Goal: Information Seeking & Learning: Understand process/instructions

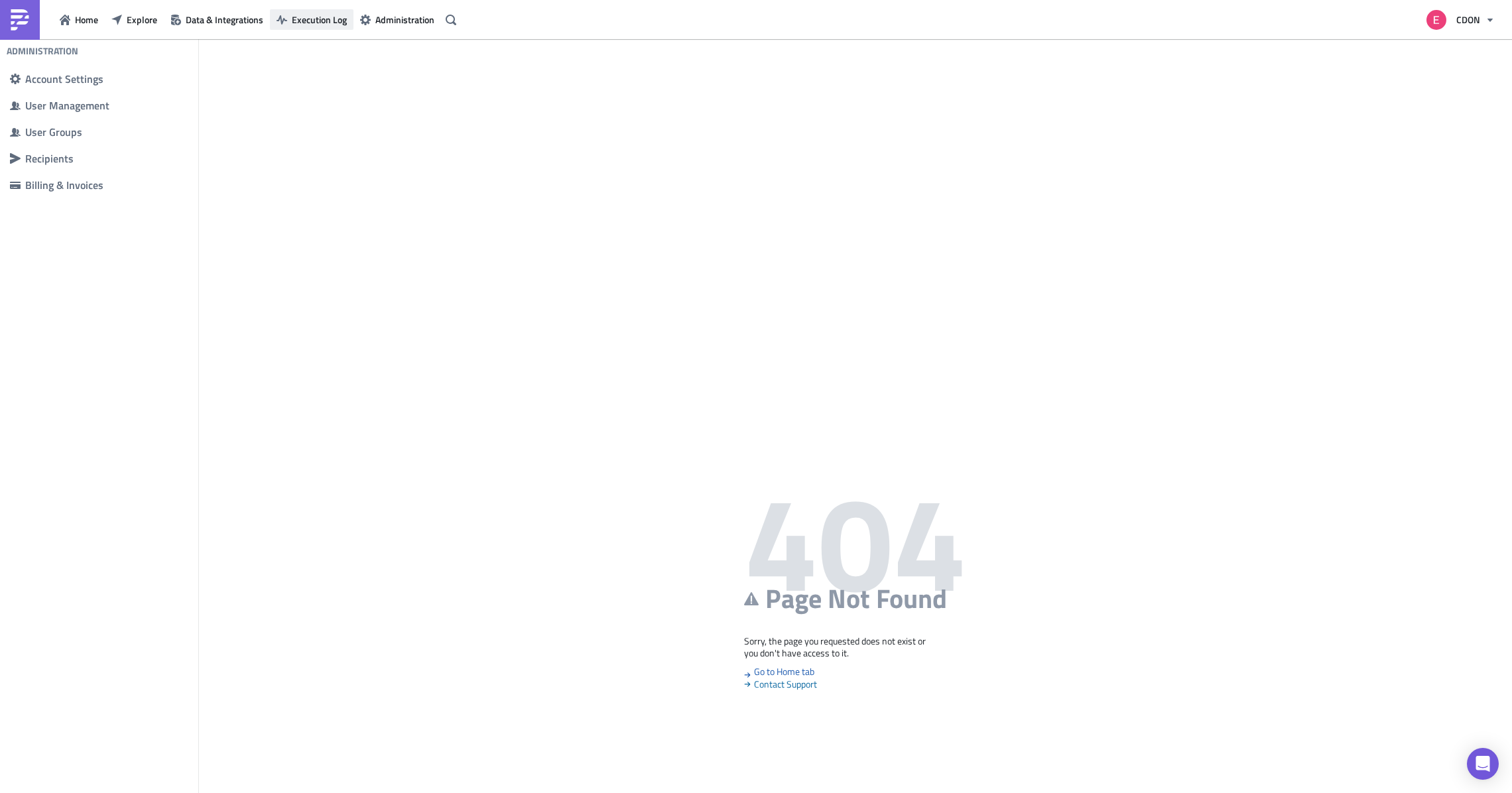
click at [304, 20] on span "Execution Log" at bounding box center [320, 20] width 55 height 14
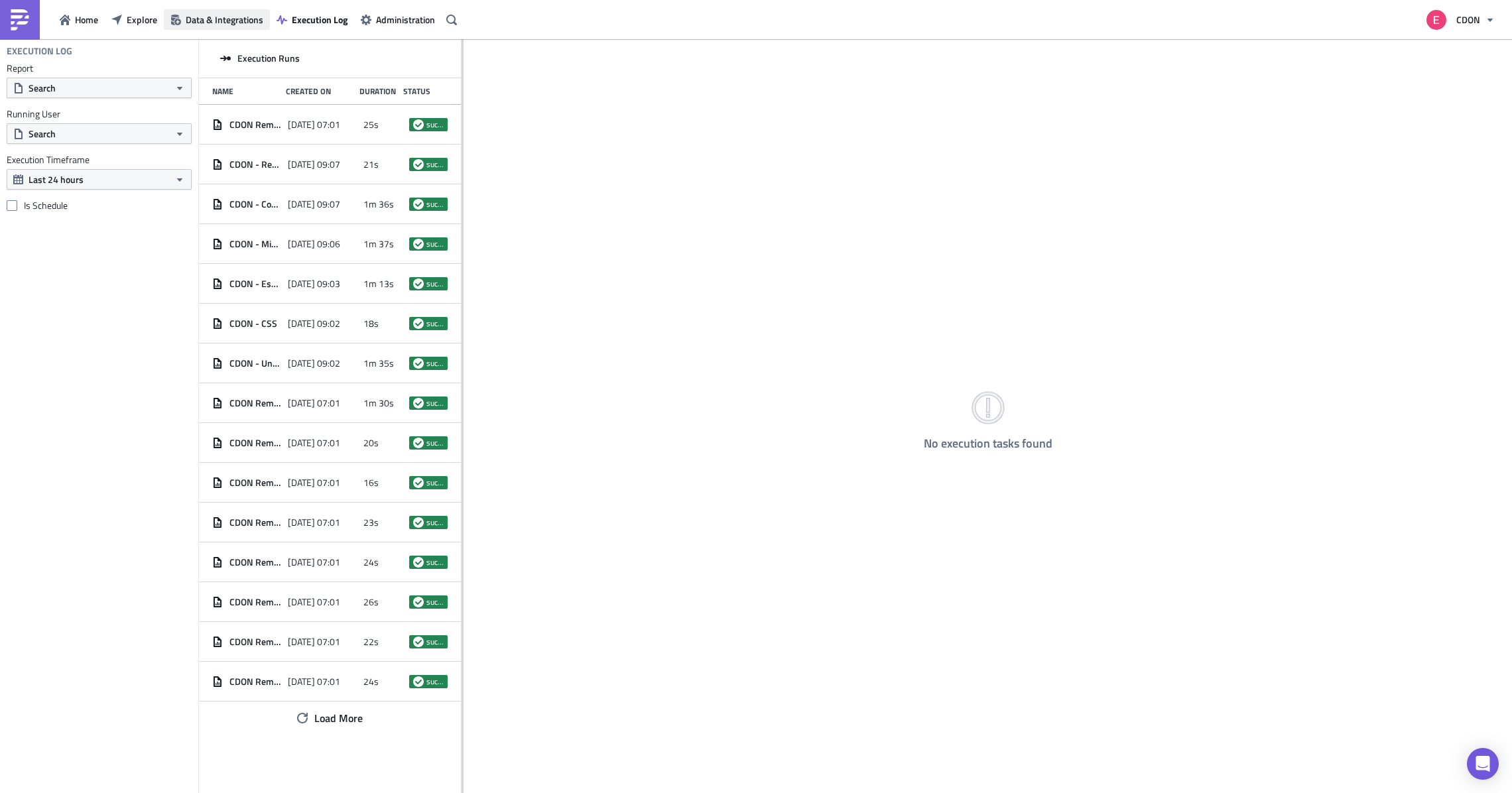
click at [215, 13] on span "Data & Integrations" at bounding box center [224, 20] width 77 height 14
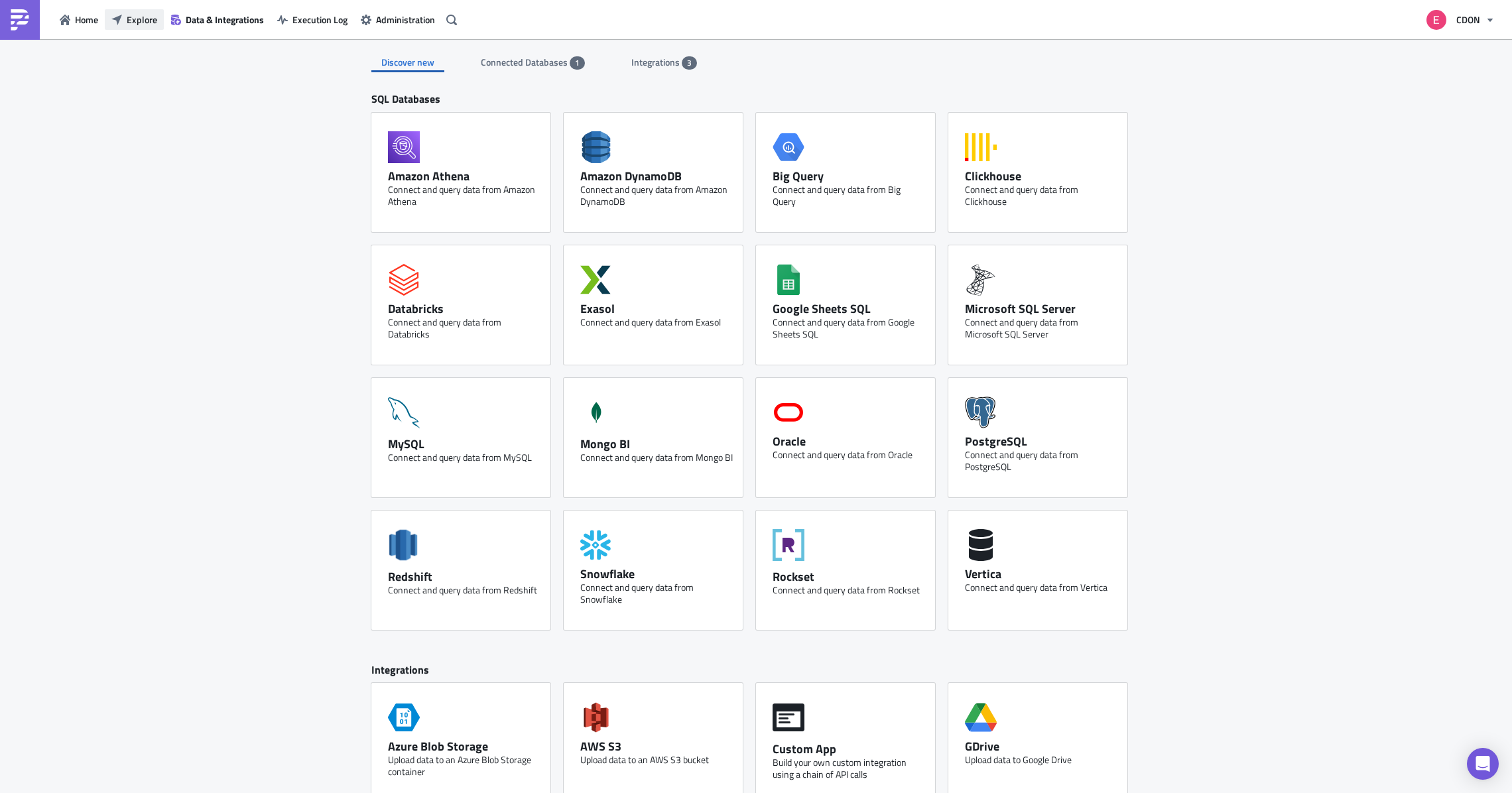
click at [115, 24] on icon "button" at bounding box center [117, 20] width 11 height 11
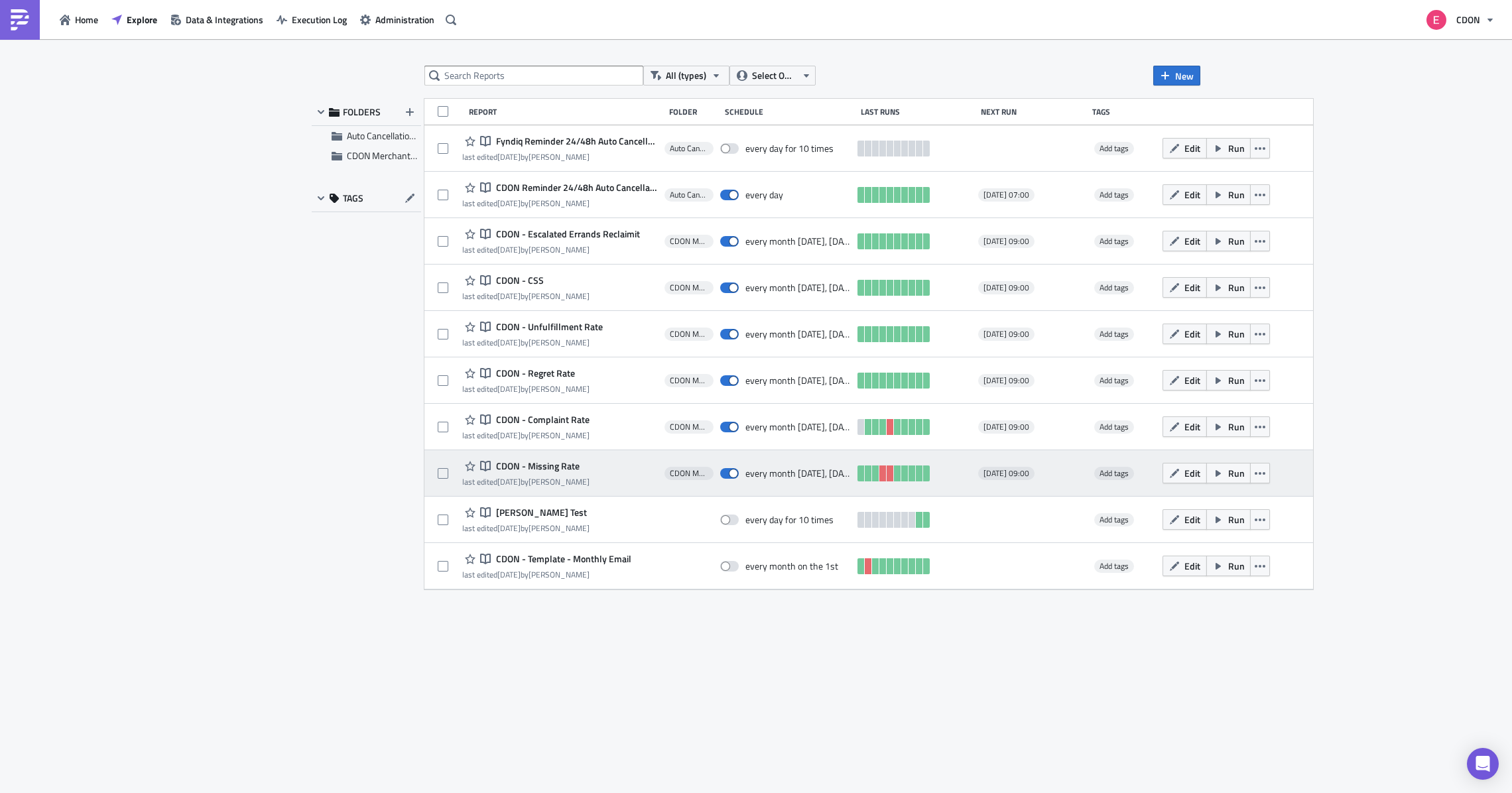
click at [547, 464] on span "CDON - Missing Rate" at bounding box center [536, 465] width 87 height 12
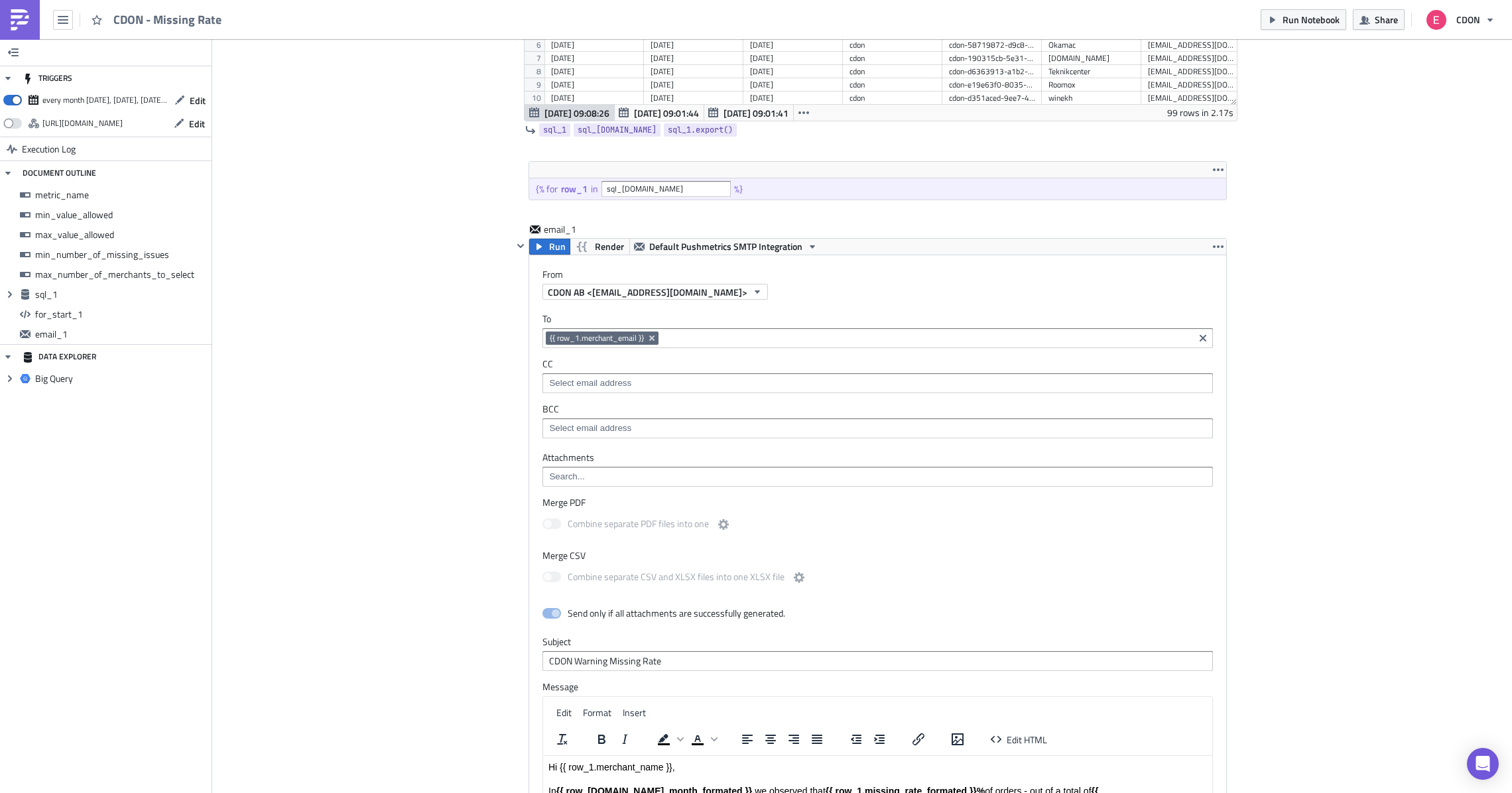
scroll to position [1213, 0]
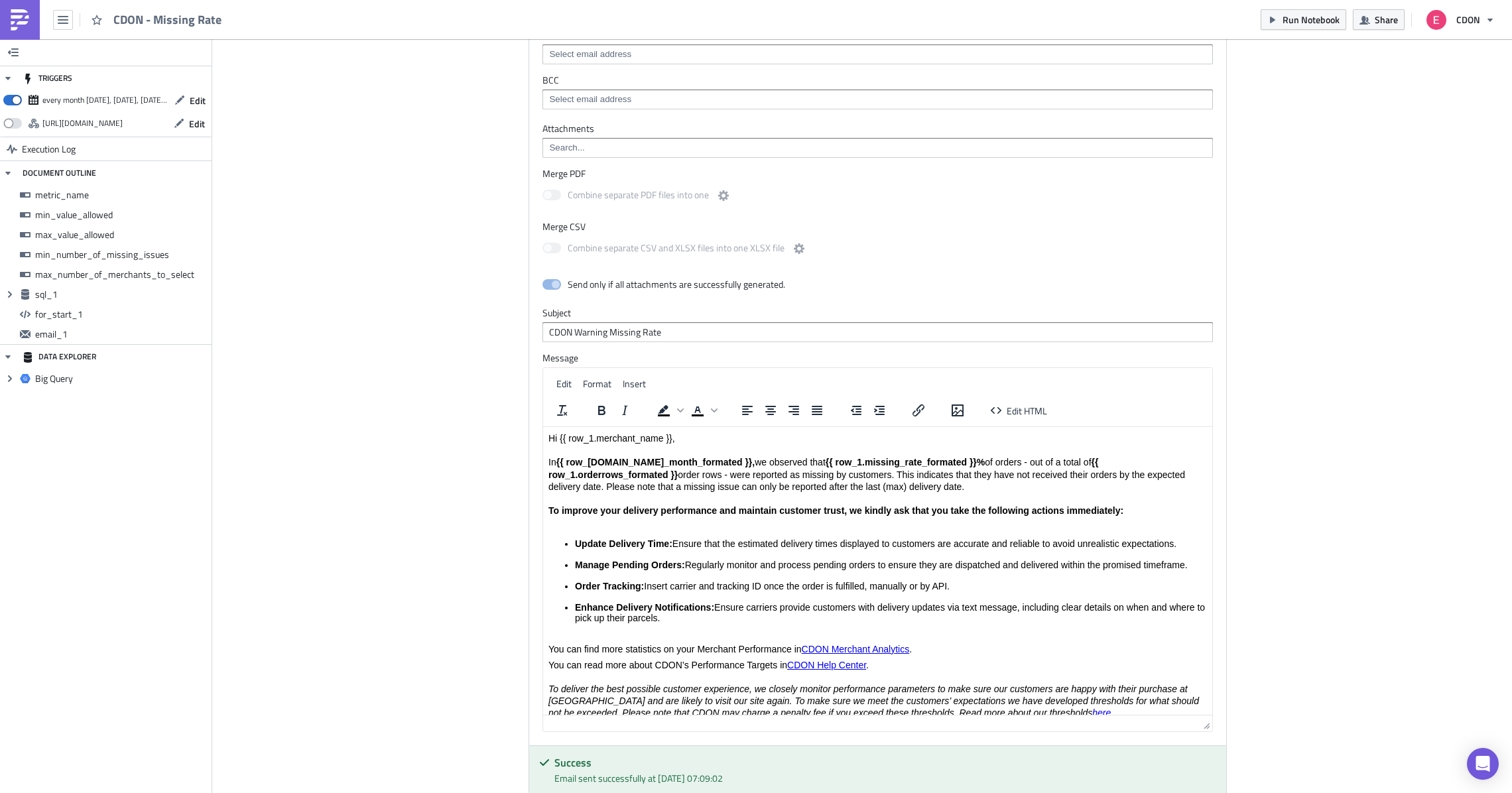
drag, startPoint x: 1207, startPoint y: 554, endPoint x: 1275, endPoint y: 747, distance: 204.6
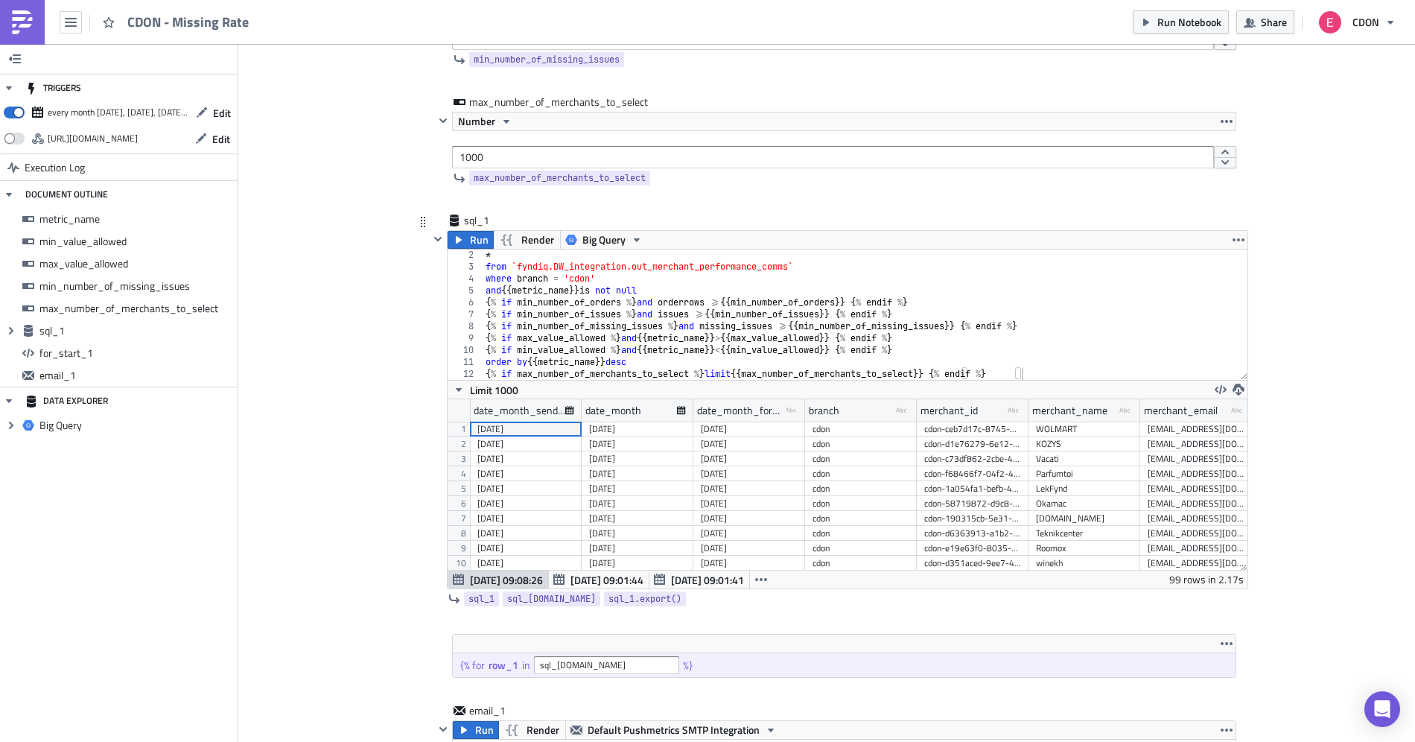
scroll to position [0, 0]
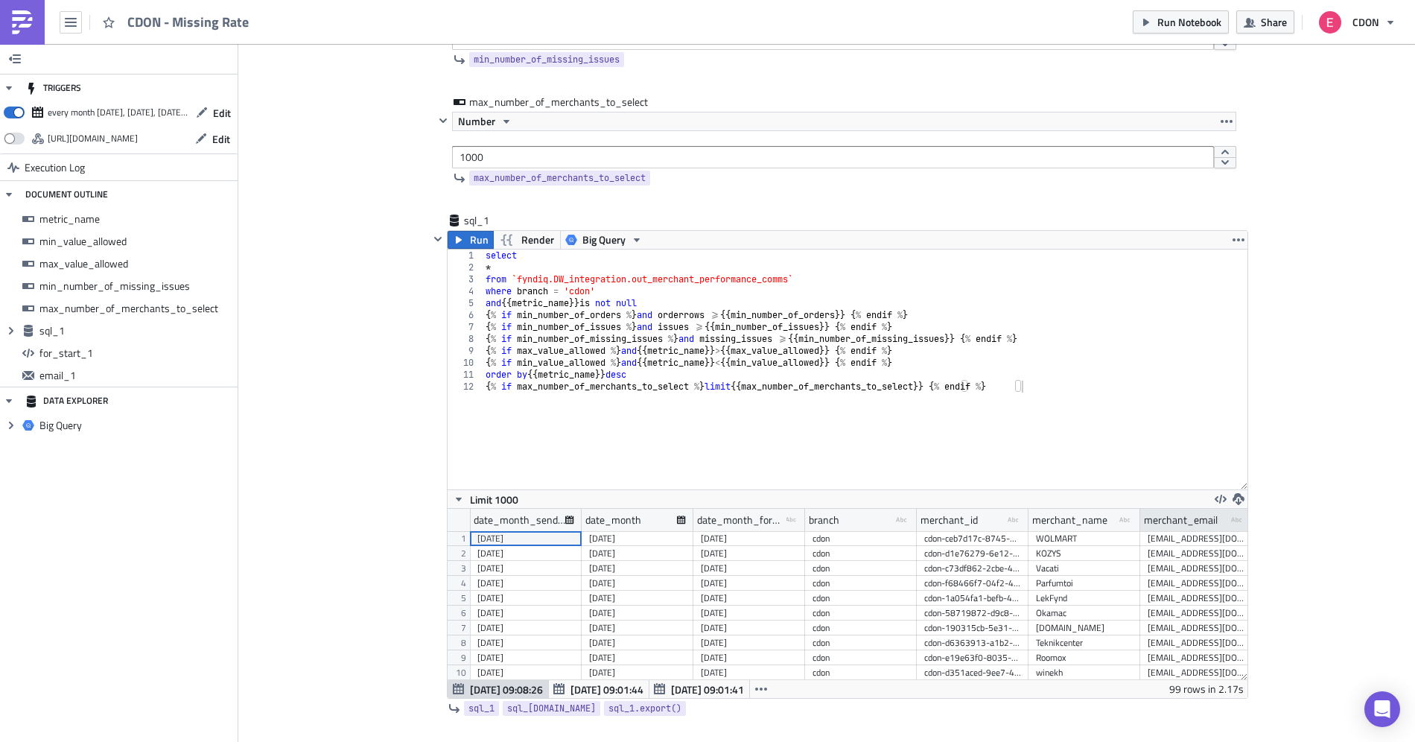
drag, startPoint x: 1242, startPoint y: 364, endPoint x: 1232, endPoint y: 508, distance: 144.1
click at [1233, 509] on div "1 2 3 4 5 6 7 8 9 10 11 12 select * from `fyndiq.DW_integration.out_merchant_pe…" at bounding box center [848, 473] width 800 height 449
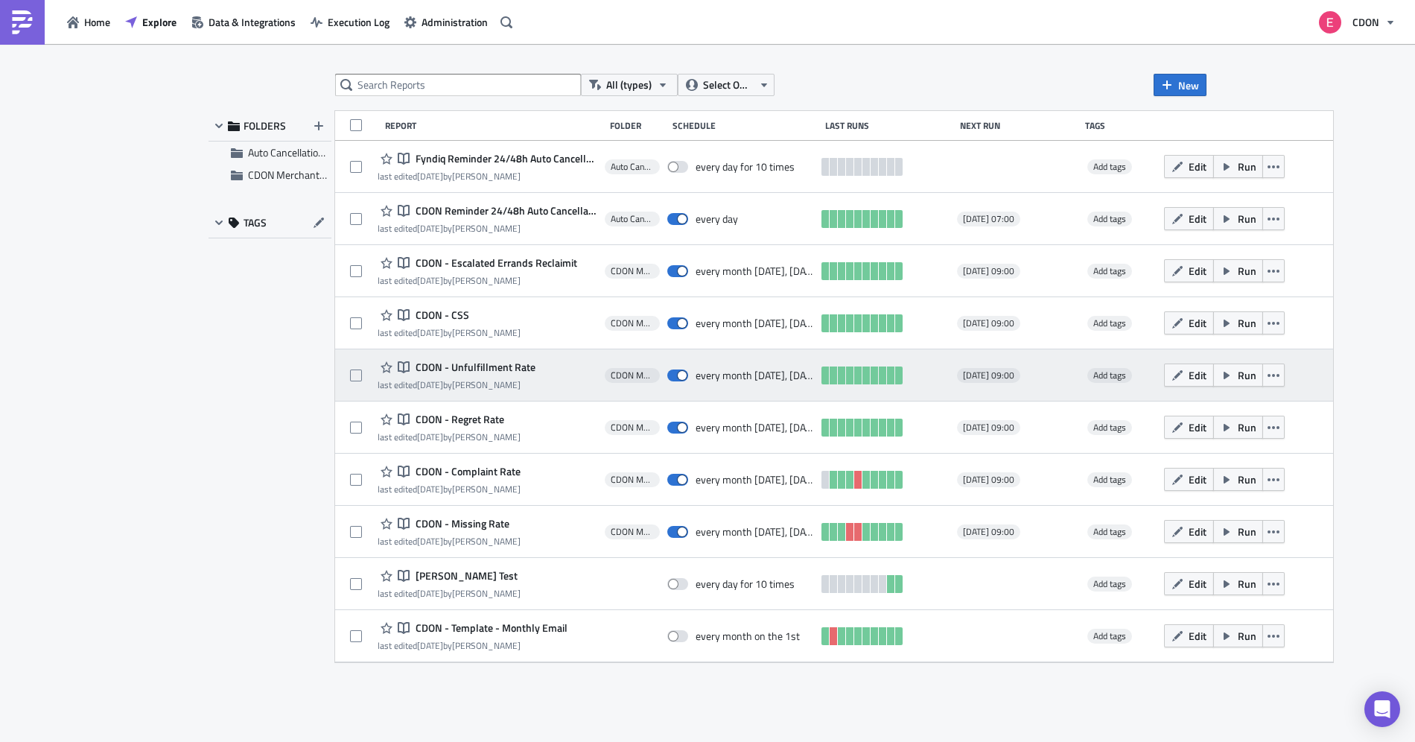
click at [476, 366] on span "CDON - Unfulfillment Rate" at bounding box center [474, 367] width 124 height 13
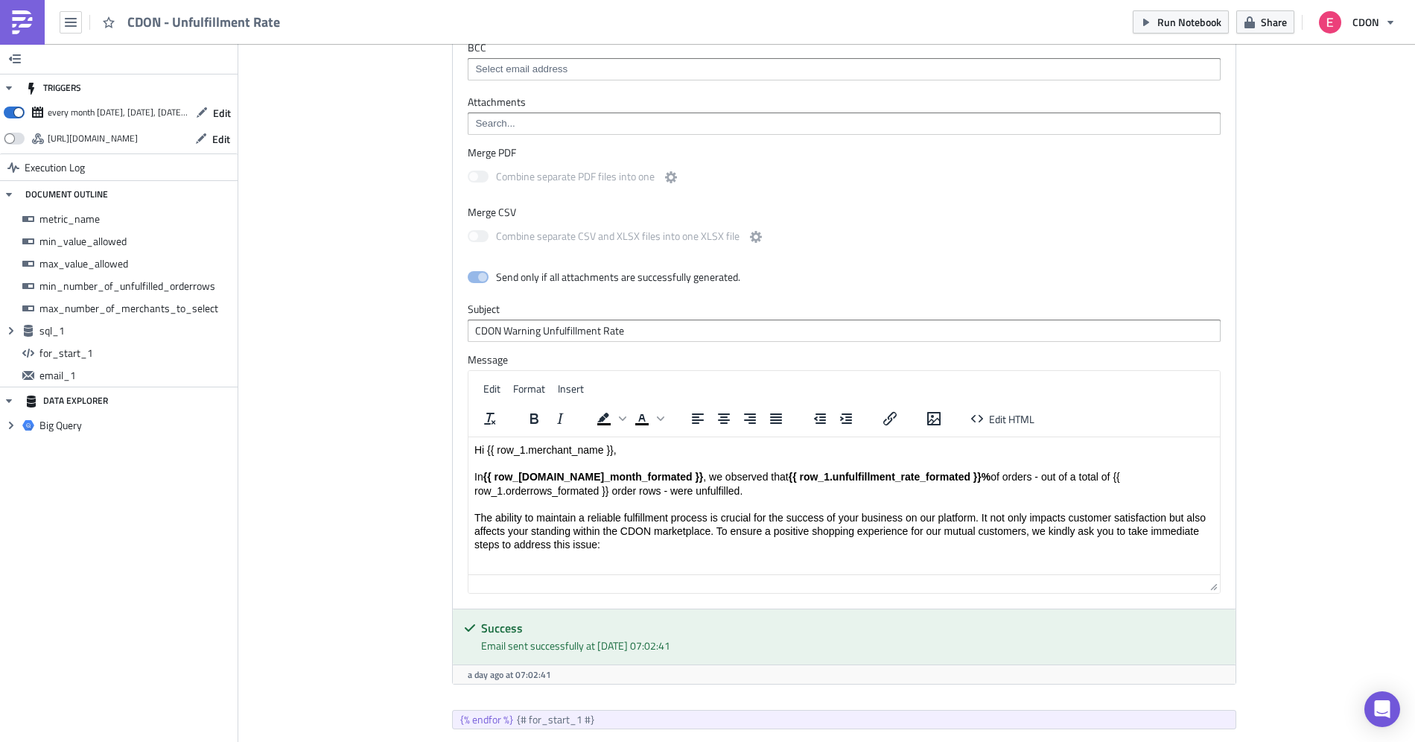
scroll to position [1415, 0]
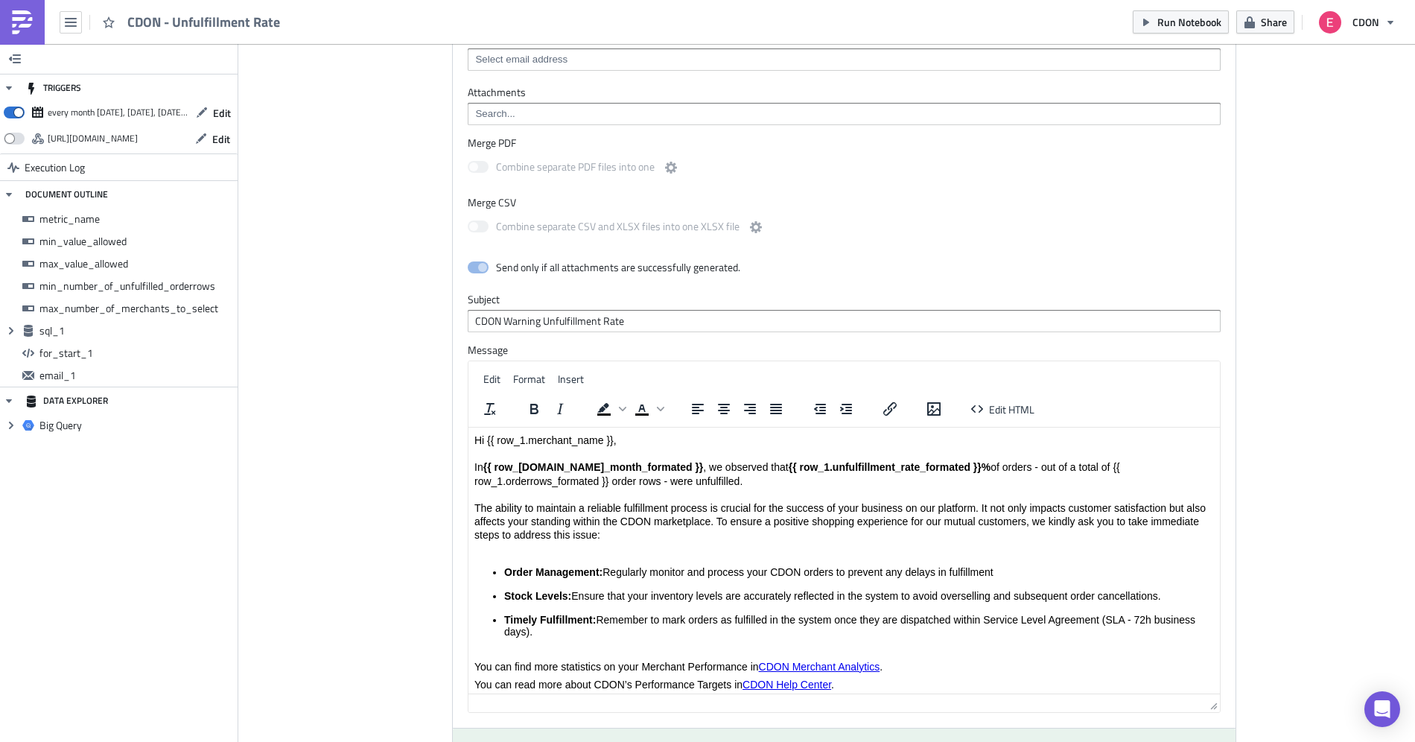
drag, startPoint x: 1215, startPoint y: 568, endPoint x: 1208, endPoint y: 723, distance: 154.3
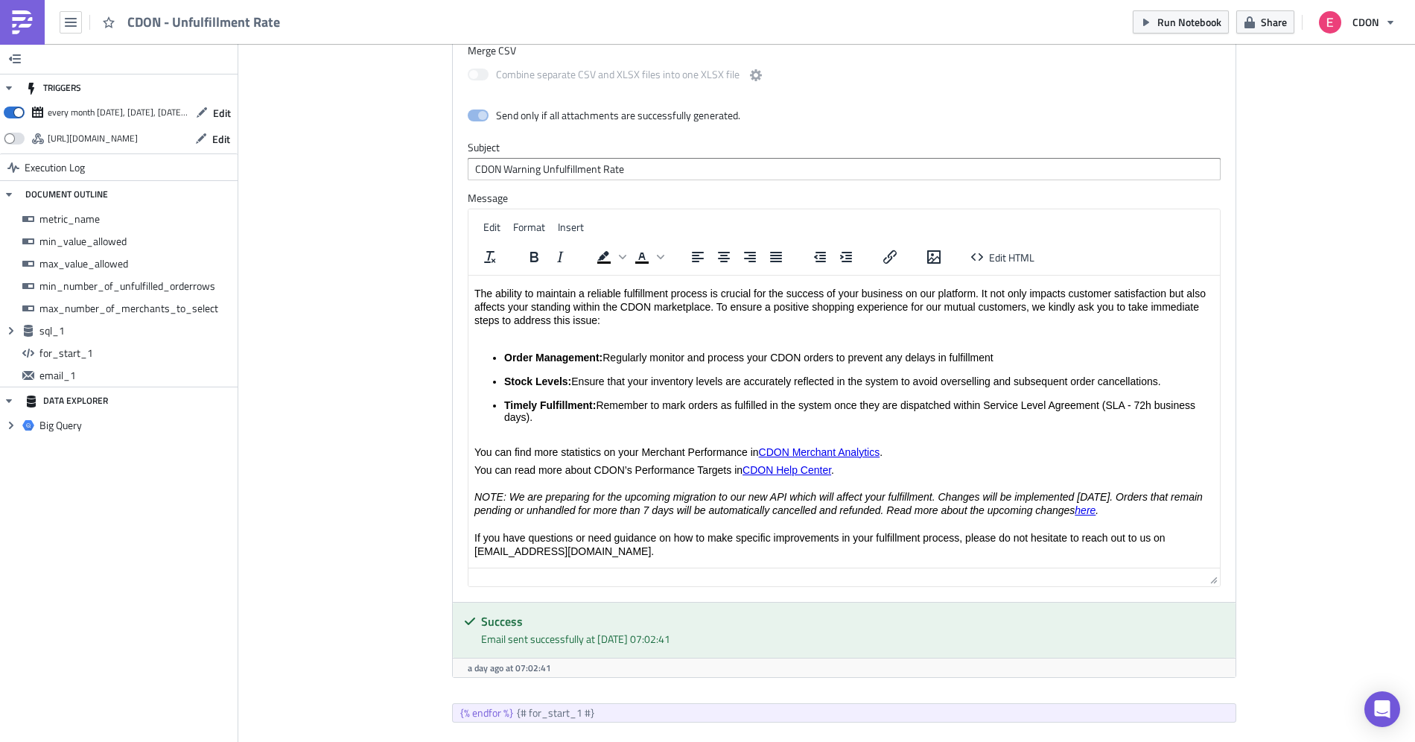
scroll to position [63, 0]
click at [600, 402] on span "Remember to mark orders as fulfilled in the system once they are dispatched wit…" at bounding box center [849, 411] width 691 height 24
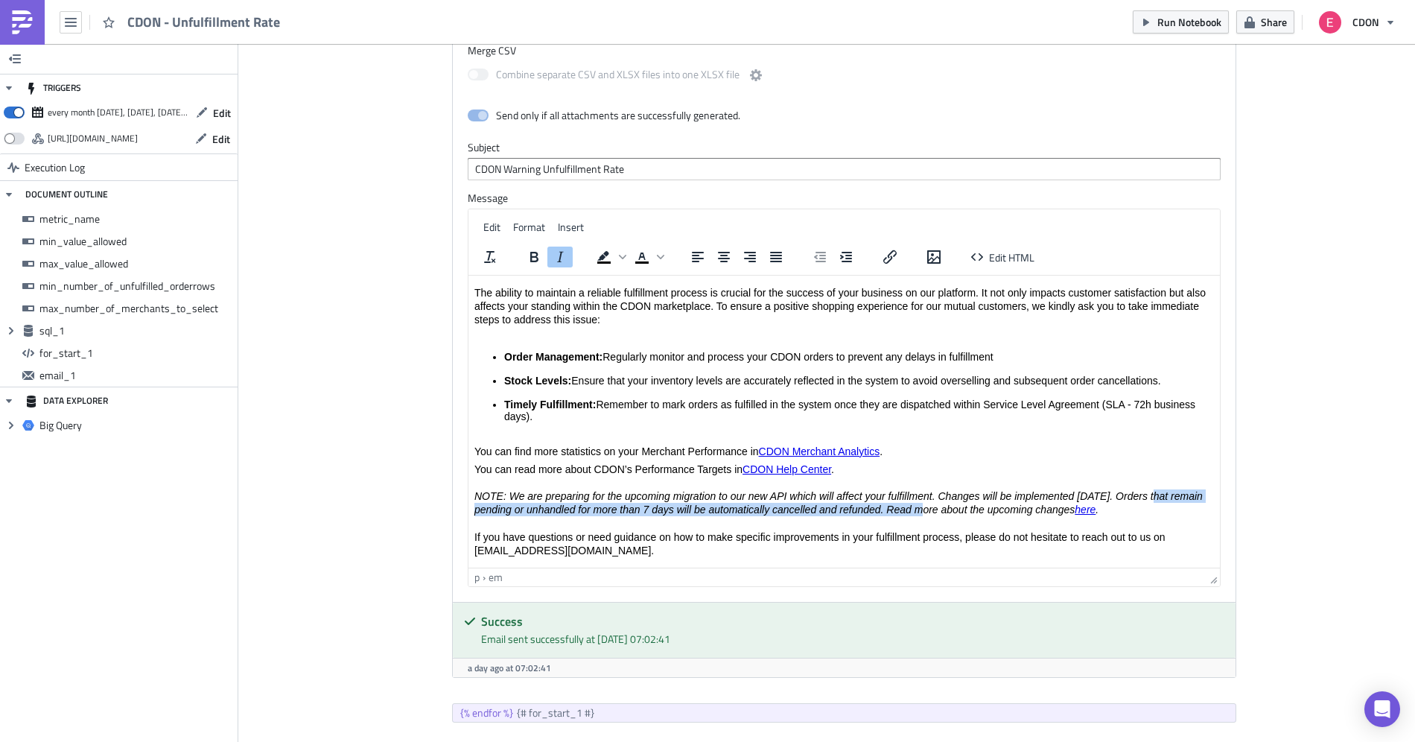
drag, startPoint x: 1156, startPoint y: 495, endPoint x: 913, endPoint y: 515, distance: 243.7
click at [913, 515] on em "NOTE: We are preparing for the upcoming migration to our new API which will aff…" at bounding box center [838, 502] width 728 height 25
copy em "Orders that remain pending or unhandled for more than 7 days will be automatica…"
click at [869, 407] on span "Remember to mark orders as fulfilled in the system once they are dispatched wit…" at bounding box center [849, 411] width 691 height 24
click at [602, 403] on span "Remember to mark orders as fulfilled in the system once they are dispatched wit…" at bounding box center [849, 411] width 691 height 24
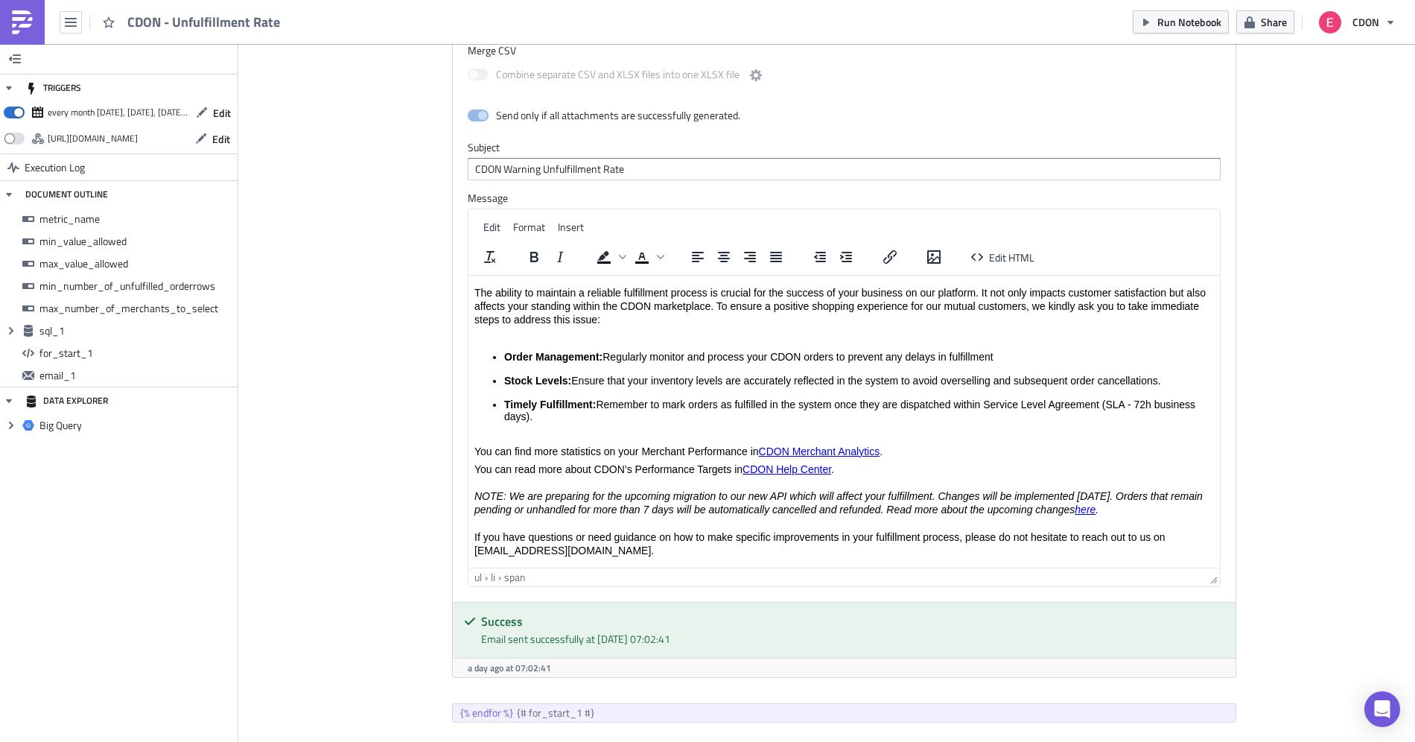
drag, startPoint x: 598, startPoint y: 404, endPoint x: 609, endPoint y: 412, distance: 13.9
click at [609, 412] on li "Timely Fulfillment: Remember to mark orders as fulfilled in the system once the…" at bounding box center [859, 417] width 710 height 36
click at [685, 416] on span "Orders that remain pending or unhandled for more than 7 days will be automatica…" at bounding box center [855, 411] width 702 height 24
drag, startPoint x: 693, startPoint y: 417, endPoint x: 499, endPoint y: 418, distance: 193.7
click at [499, 418] on ul "Order Management: Regularly monitor and process your CDON orders to prevent any…" at bounding box center [844, 392] width 740 height 83
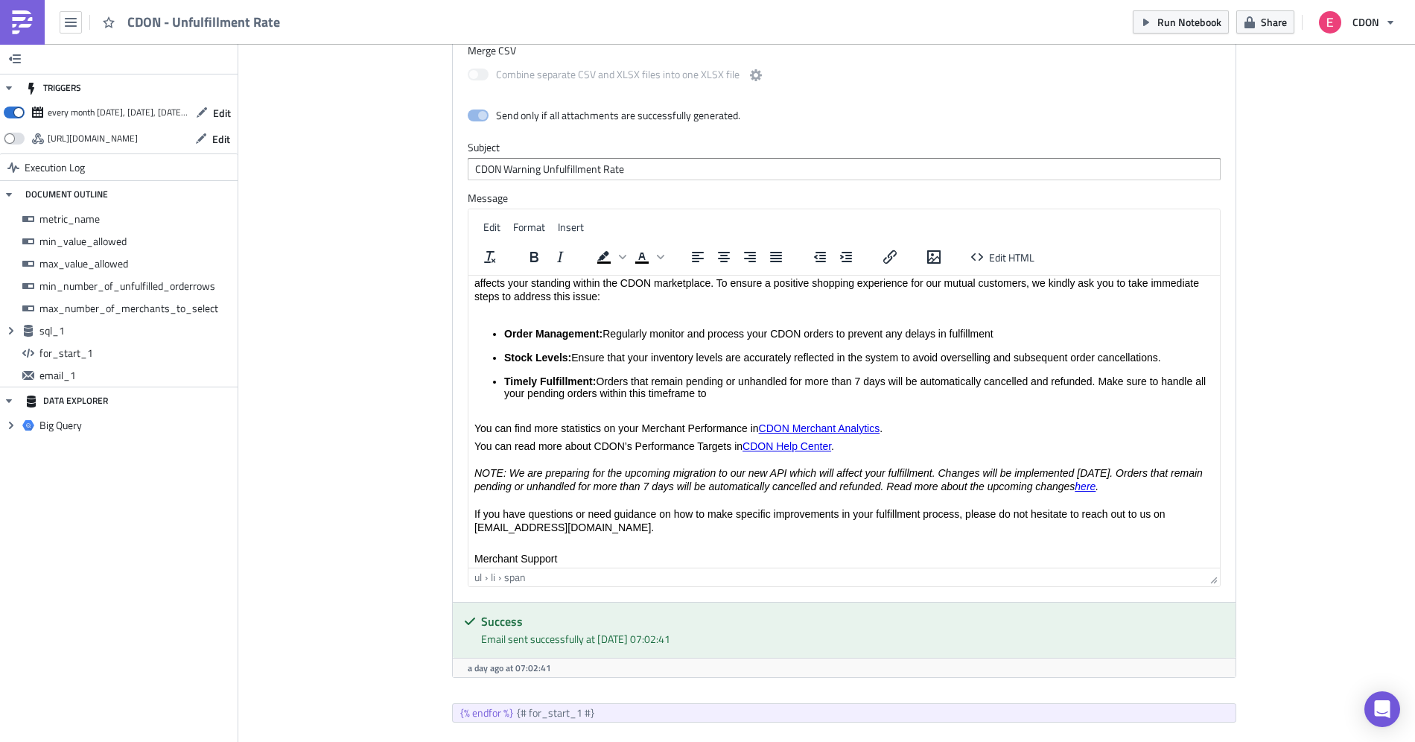
scroll to position [101, 0]
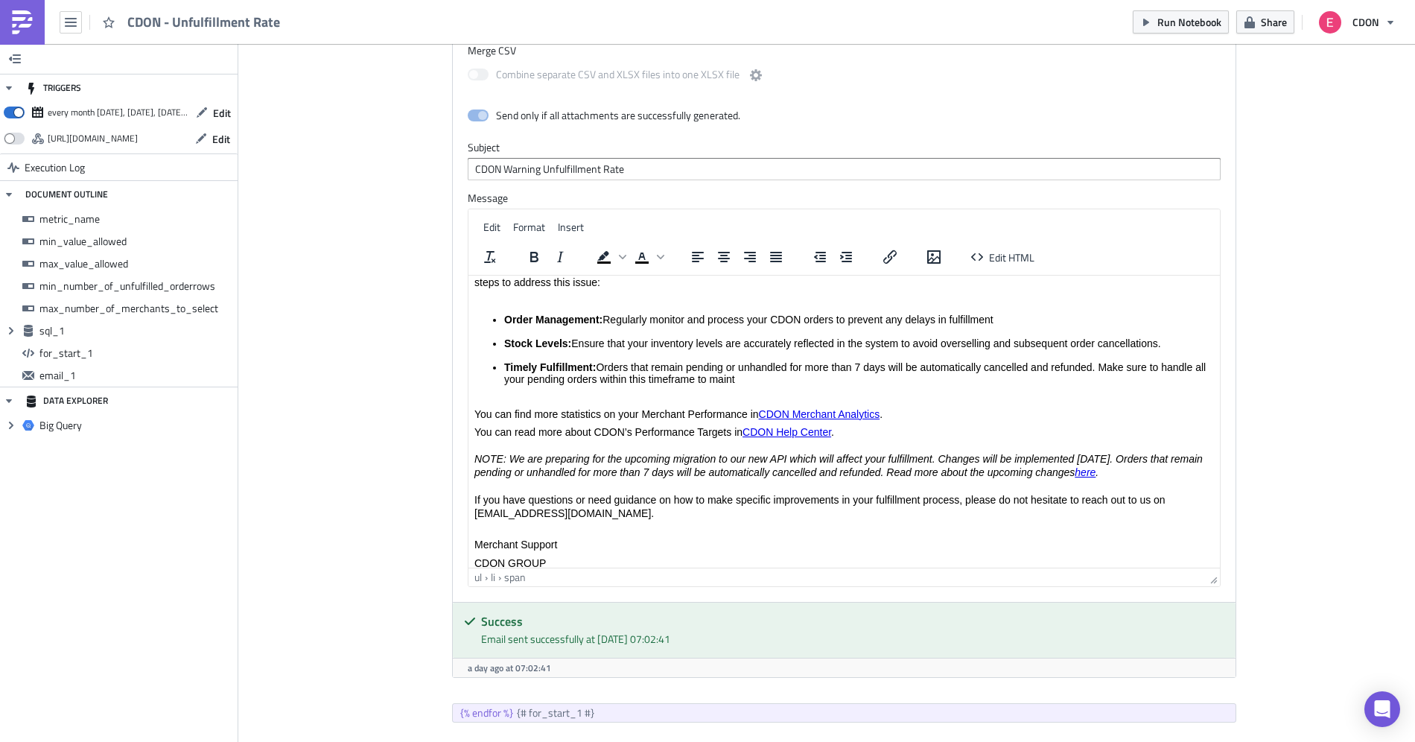
drag, startPoint x: 1102, startPoint y: 366, endPoint x: 1110, endPoint y: 374, distance: 11.1
click at [1110, 374] on li "Timely Fulfillment: Orders that remain pending or unhandled for more than 7 day…" at bounding box center [859, 379] width 710 height 36
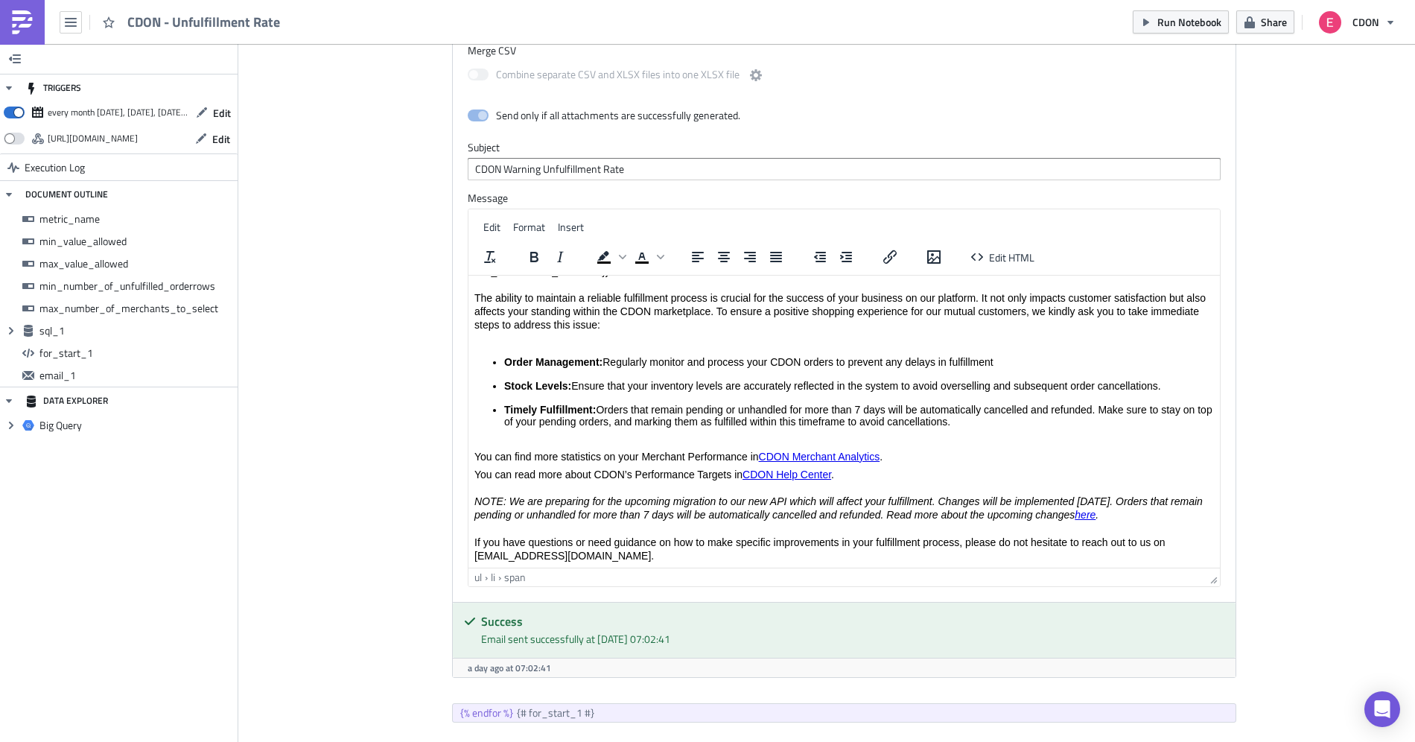
scroll to position [69, 0]
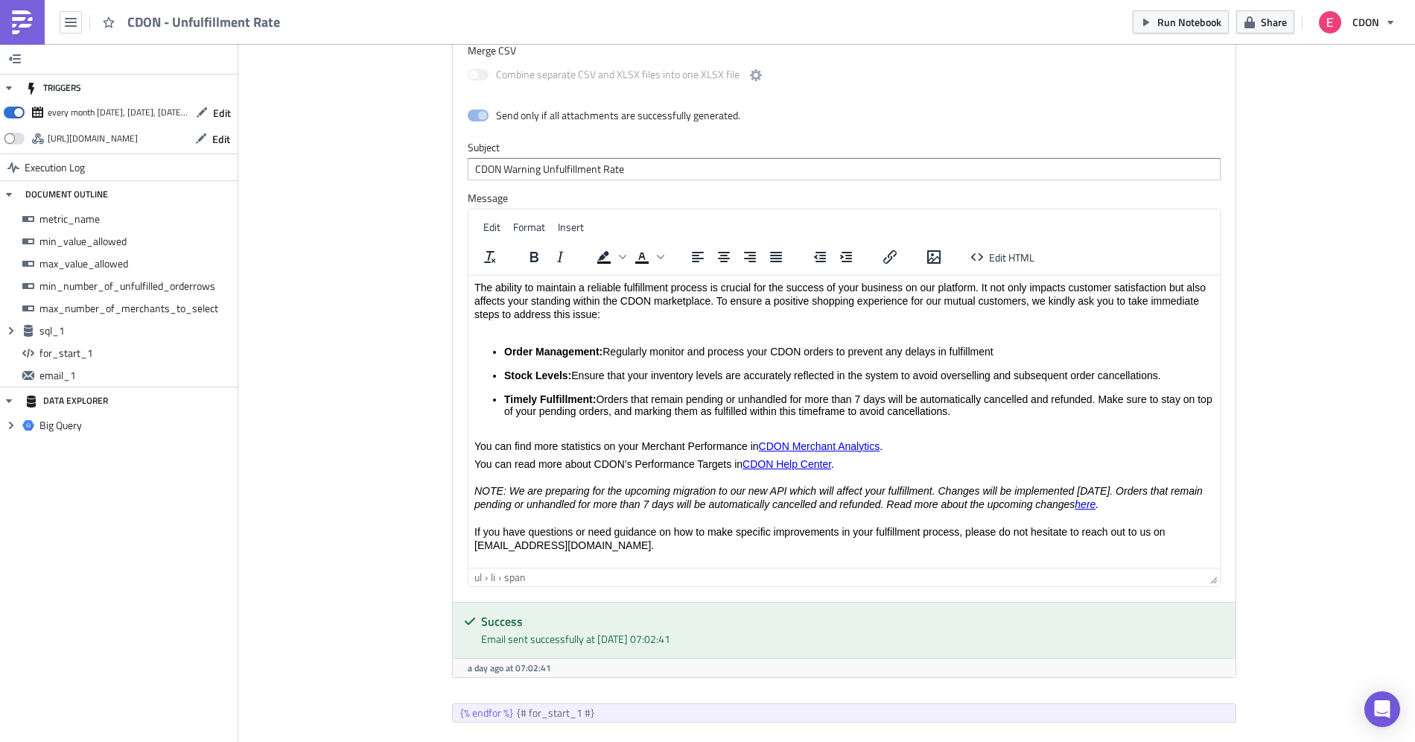
drag, startPoint x: 1100, startPoint y: 401, endPoint x: 1108, endPoint y: 413, distance: 15.1
click at [1108, 413] on li "Timely Fulfillment: Orders that remain pending or unhandled for more than 7 day…" at bounding box center [859, 411] width 710 height 36
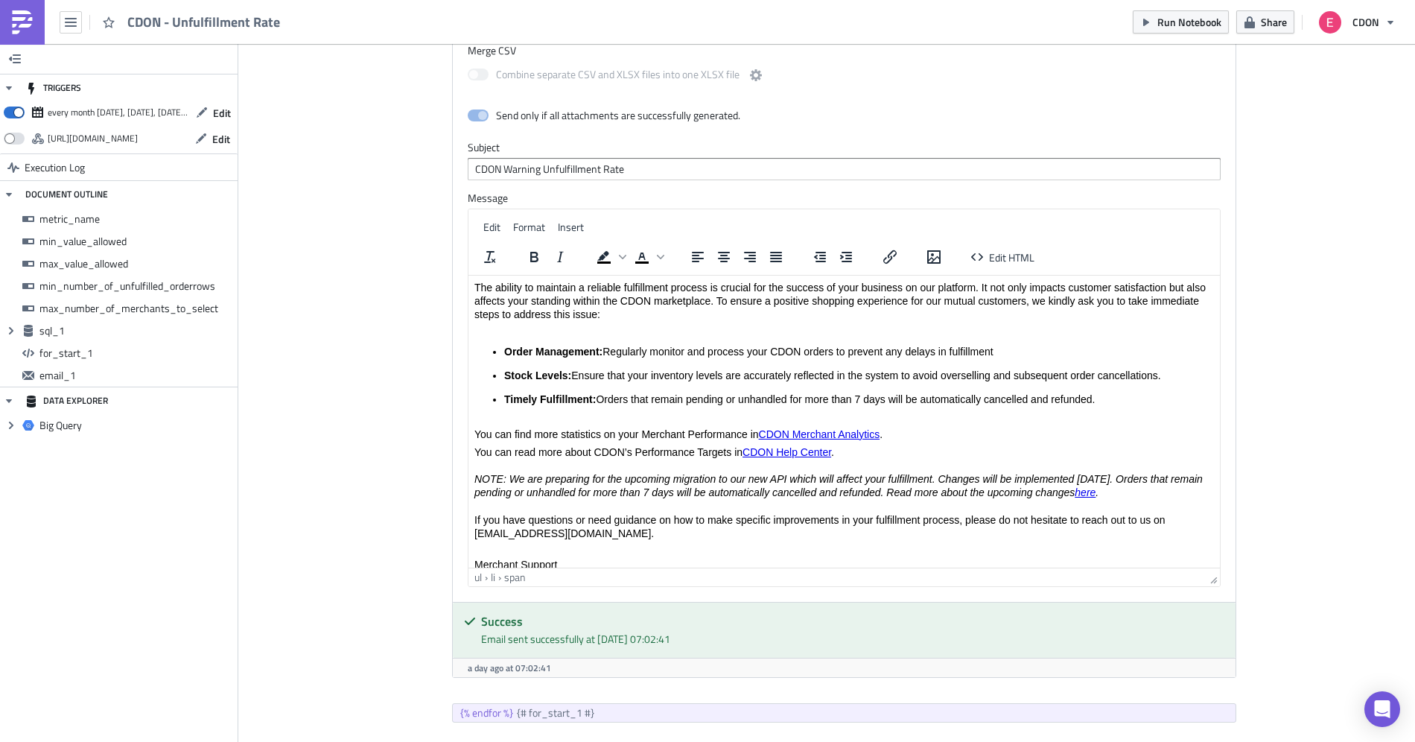
click at [598, 400] on span "Orders that remain pending or unhandled for more than 7 days will be automatica…" at bounding box center [845, 399] width 499 height 12
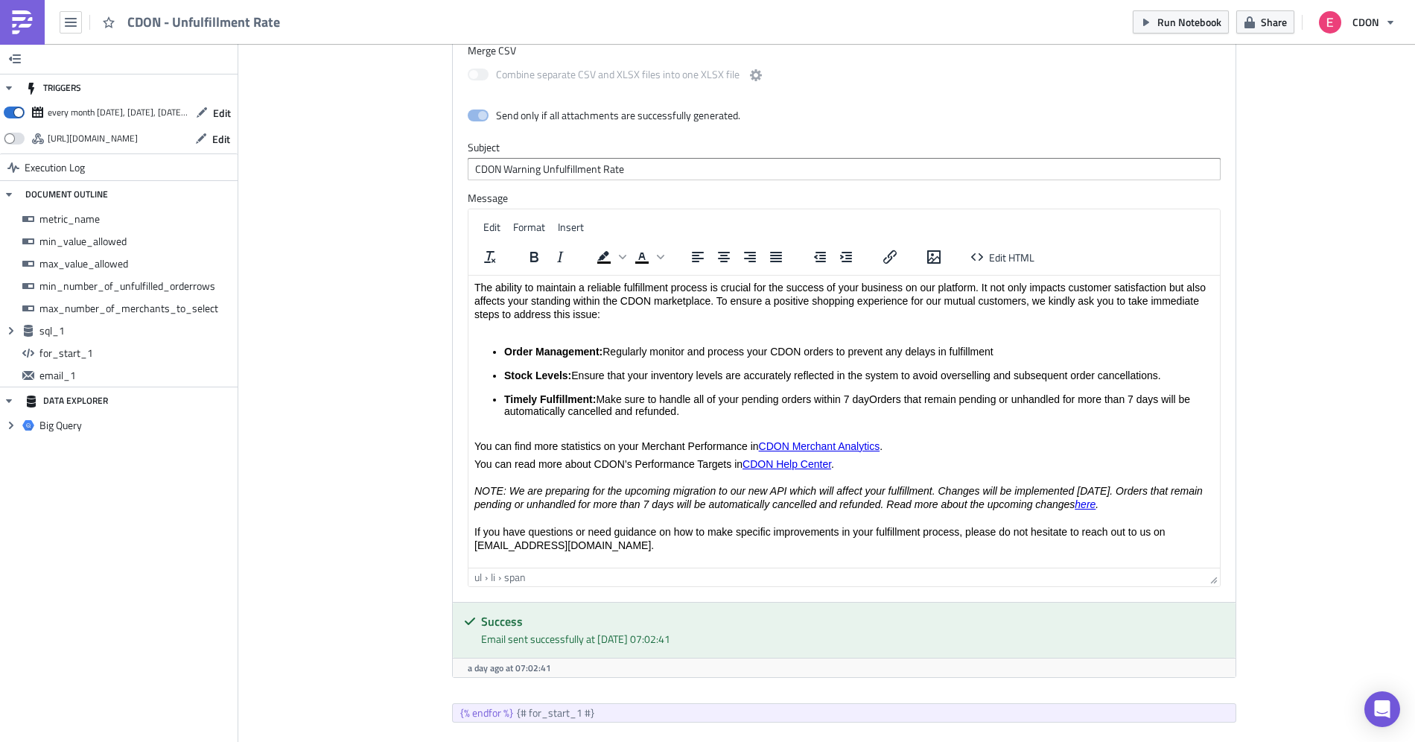
click at [673, 396] on span "Make sure to handle all of your pending orders within 7 dayOrders that remain p…" at bounding box center [847, 405] width 686 height 24
click at [755, 399] on span "Make sure to fulfill all of your pending orders within 7 dayOrders that remain …" at bounding box center [842, 405] width 676 height 24
click at [820, 399] on span "Make sure to fulfill all of your orders within 7 dayOrders that remain pending …" at bounding box center [853, 405] width 699 height 24
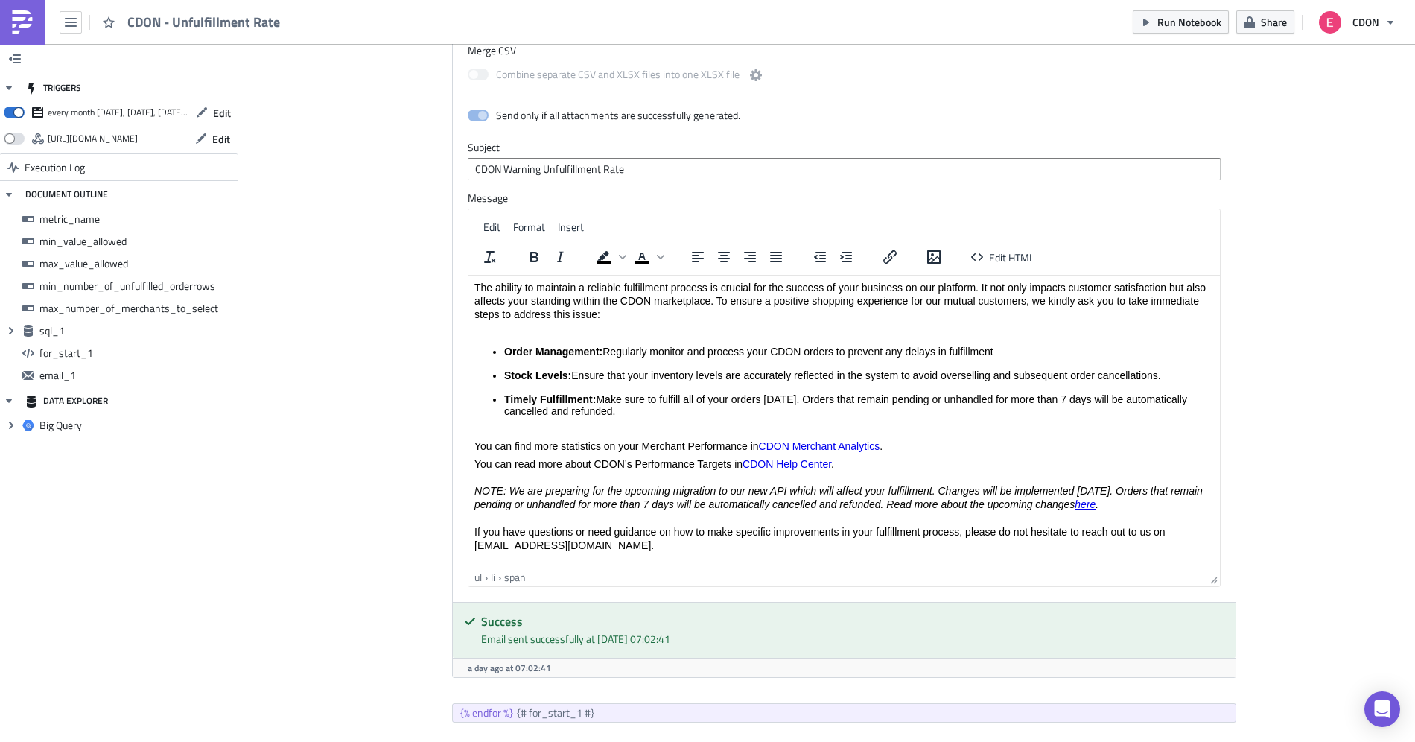
click at [1050, 504] on em "NOTE: We are preparing for the upcoming migration to our new API which will aff…" at bounding box center [838, 497] width 728 height 25
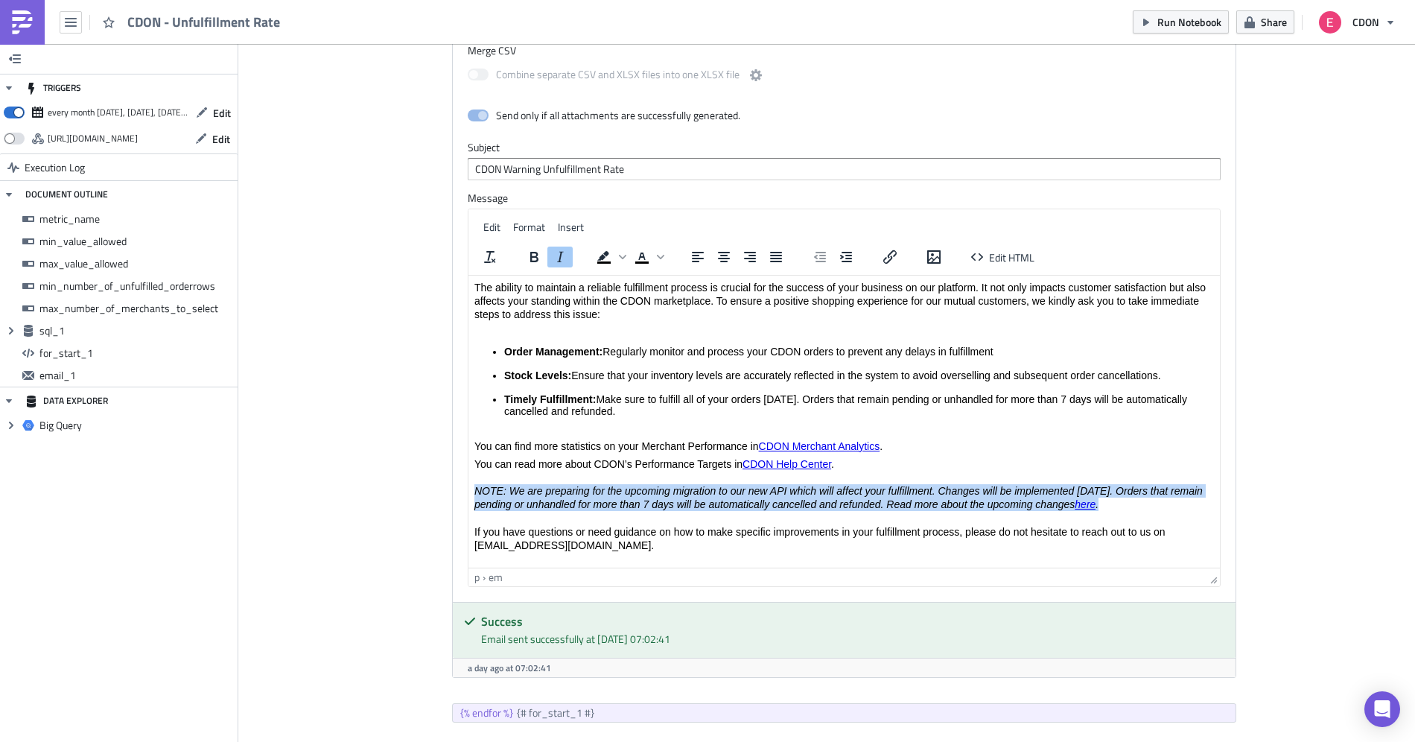
drag, startPoint x: 1161, startPoint y: 509, endPoint x: 418, endPoint y: 489, distance: 743.6
click at [469, 489] on html "Hi {{ row_1.merchant_name }}, In {{ row_[DOMAIN_NAME]_month_formated }} , we ob…" at bounding box center [845, 508] width 752 height 603
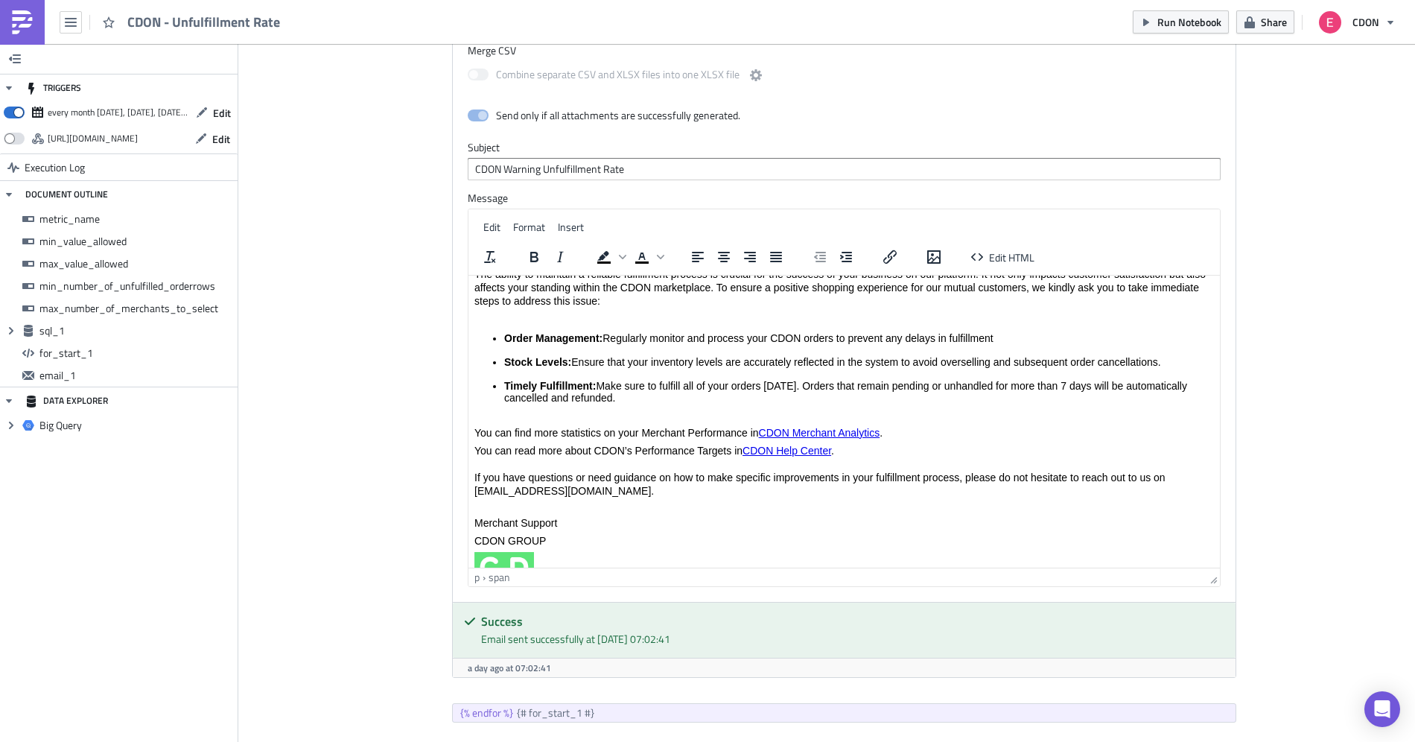
scroll to position [0, 0]
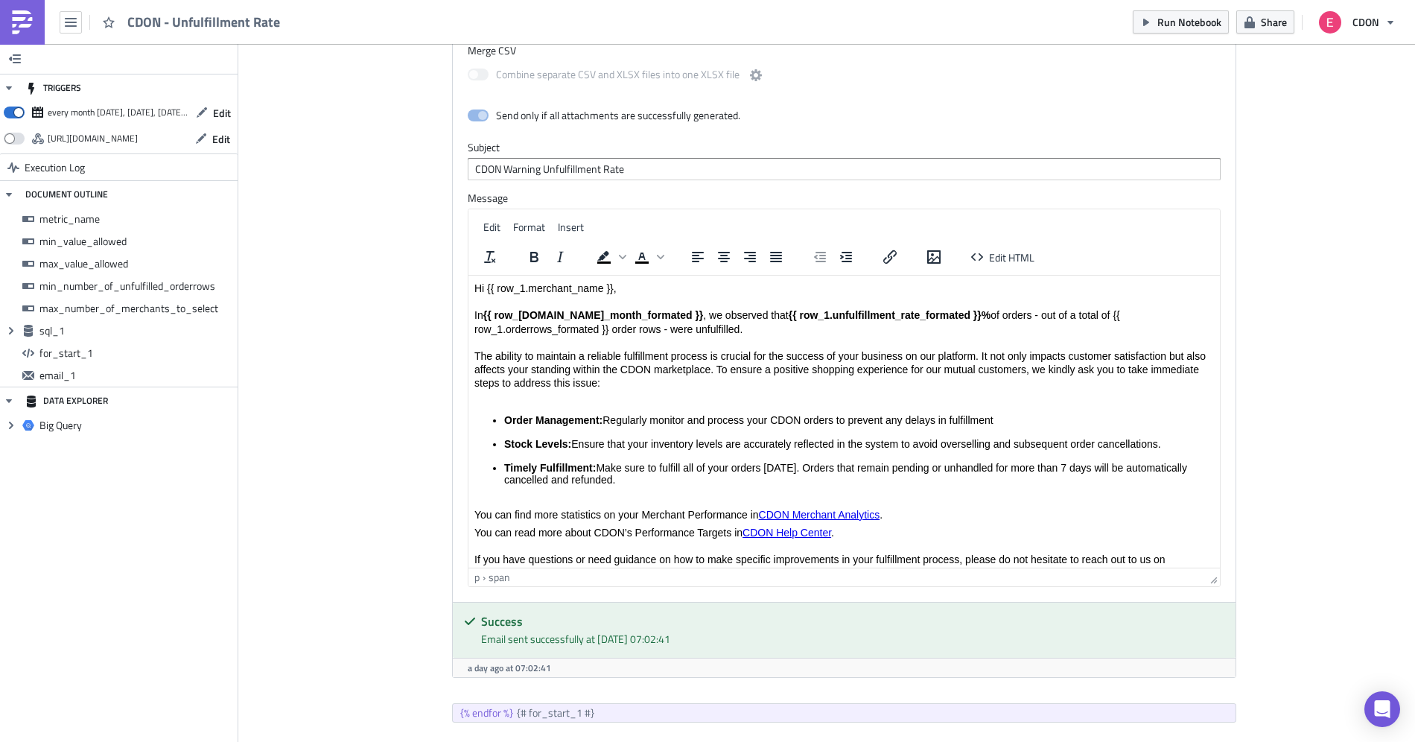
click at [63, 12] on button "button" at bounding box center [71, 22] width 22 height 22
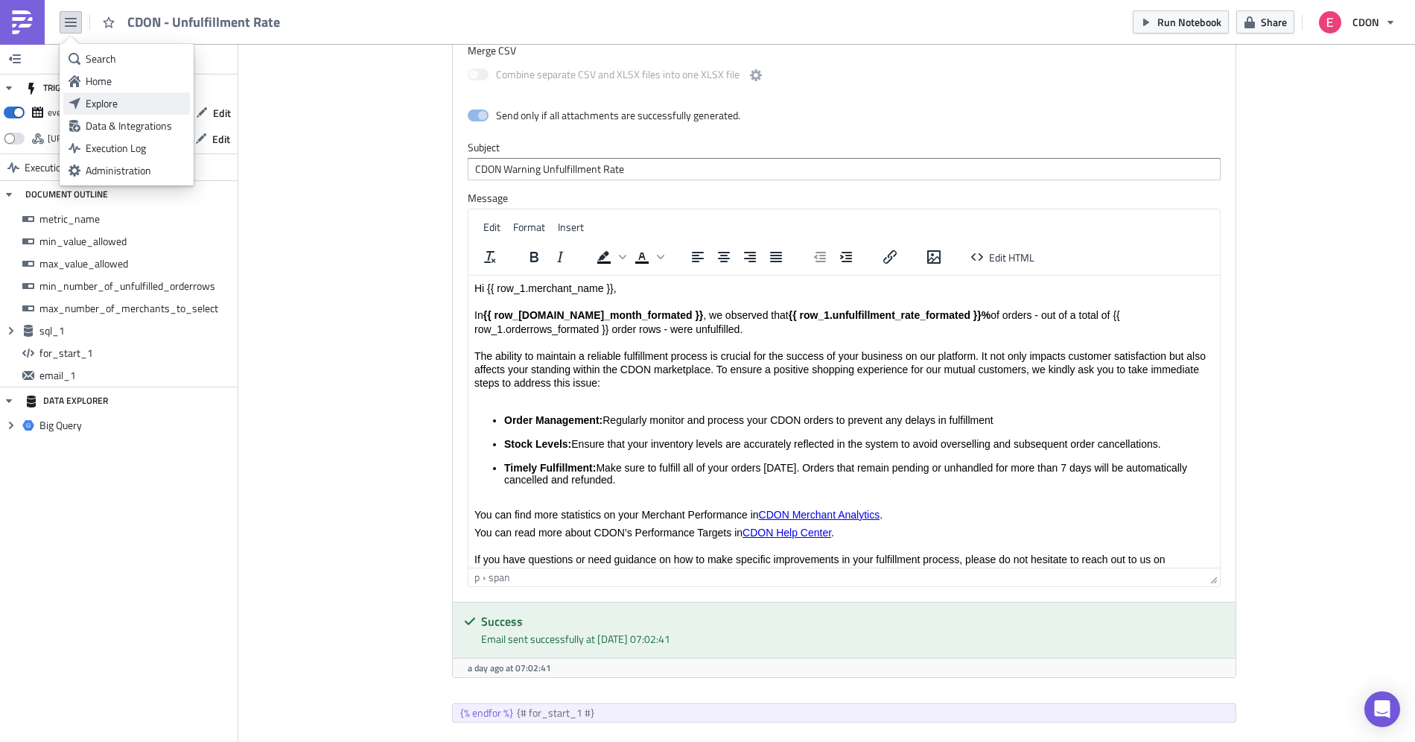
click at [115, 104] on div "Explore" at bounding box center [135, 103] width 99 height 15
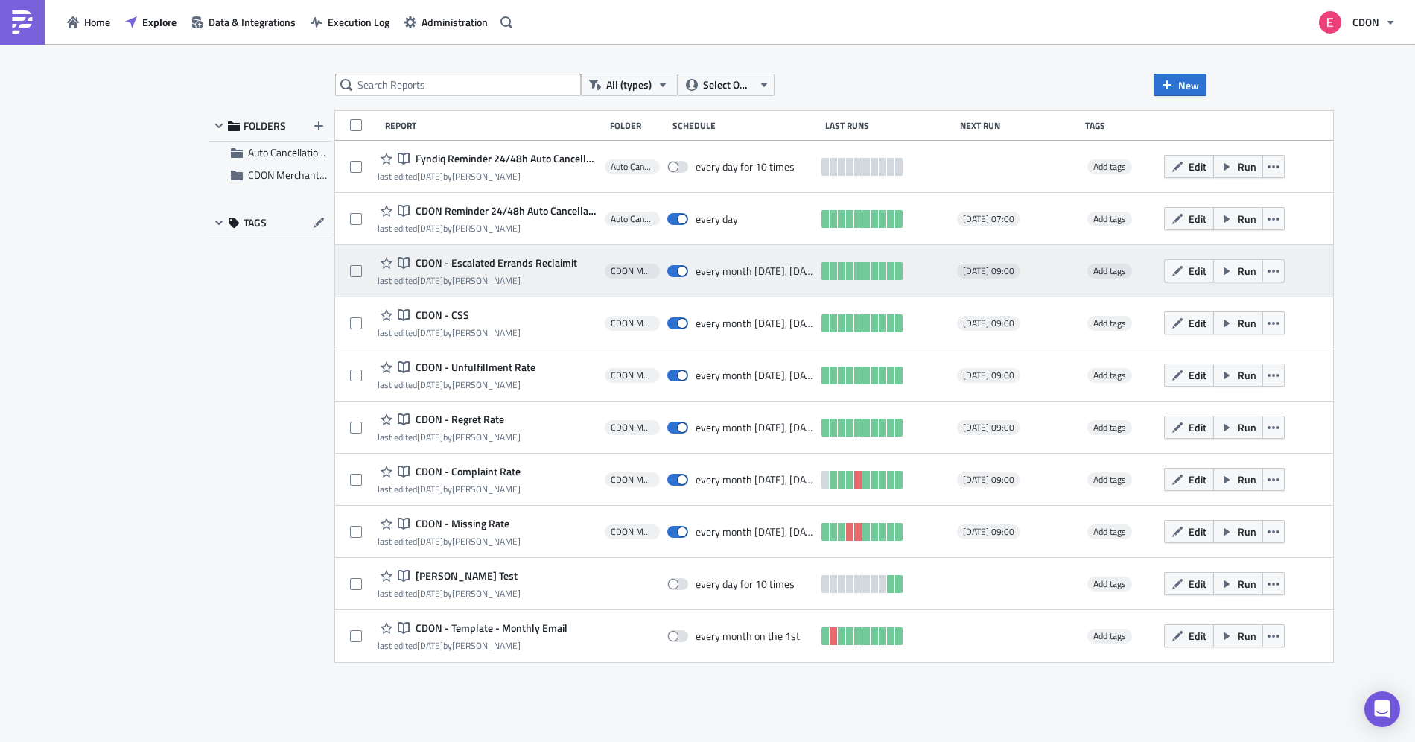
click at [475, 261] on span "CDON - Escalated Errands Reclaimit" at bounding box center [494, 262] width 165 height 13
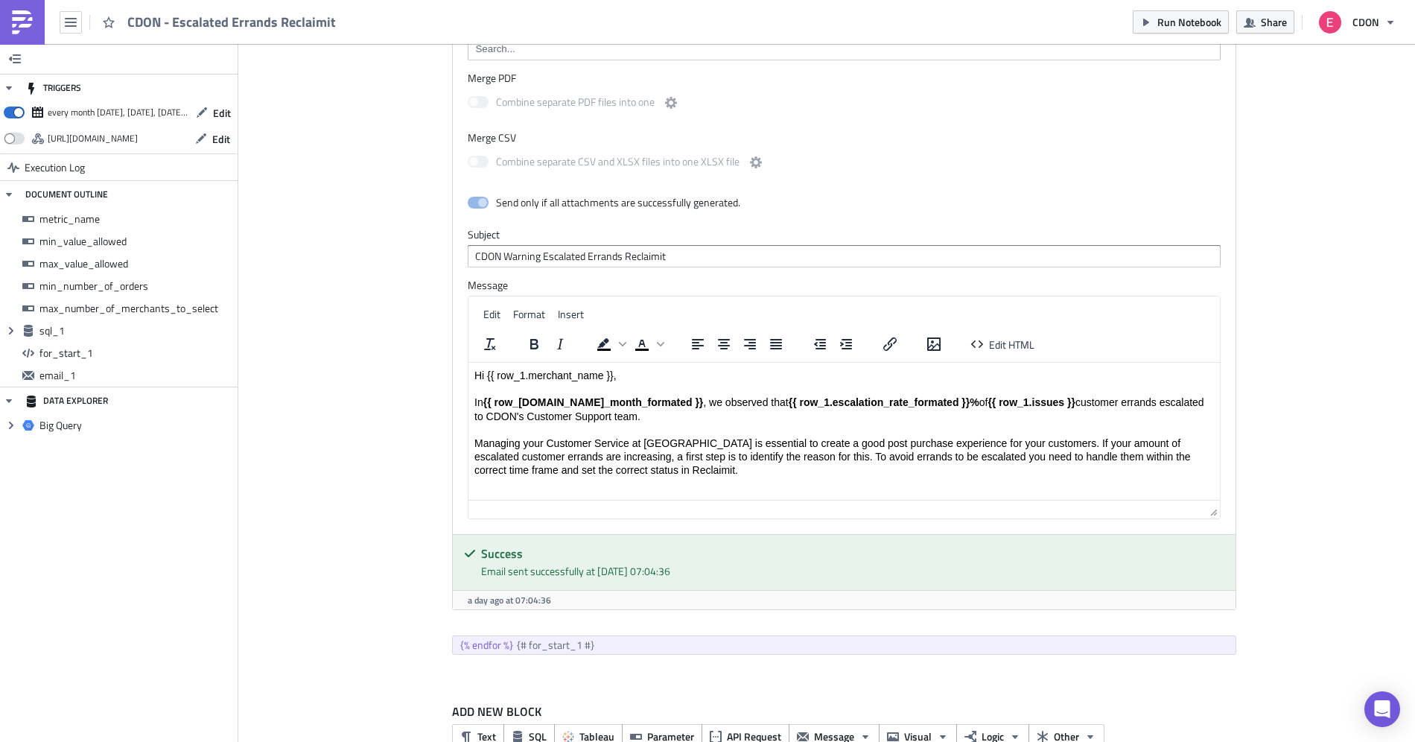
scroll to position [1510, 0]
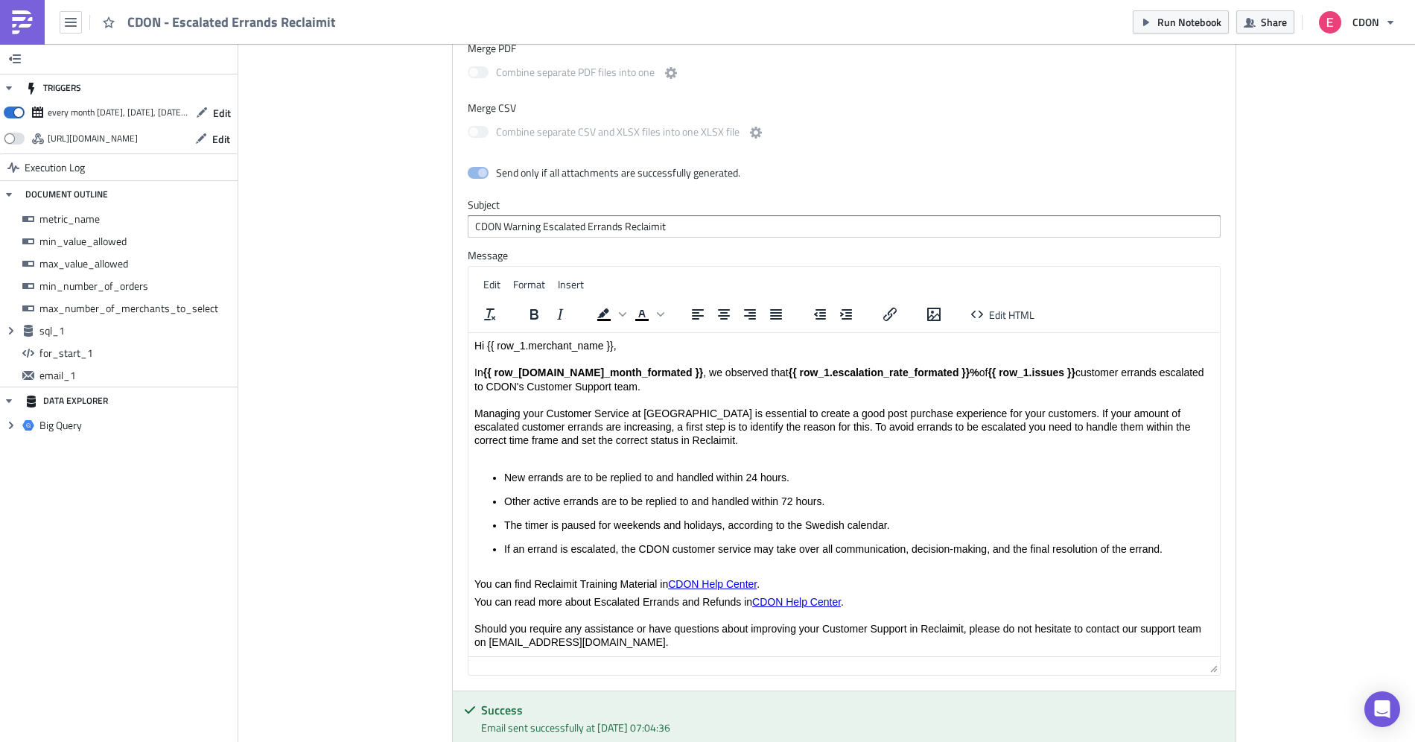
drag, startPoint x: 1213, startPoint y: 474, endPoint x: 1226, endPoint y: 702, distance: 228.3
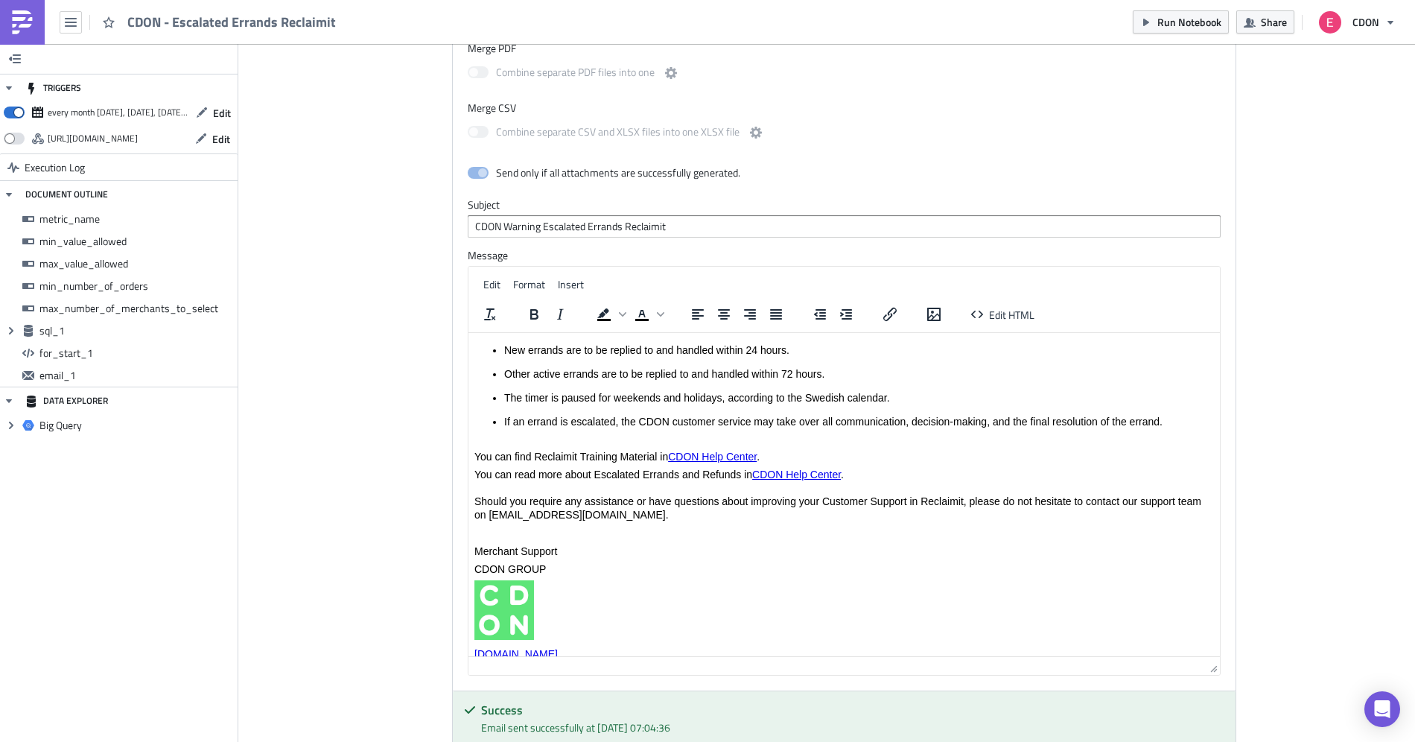
scroll to position [122, 0]
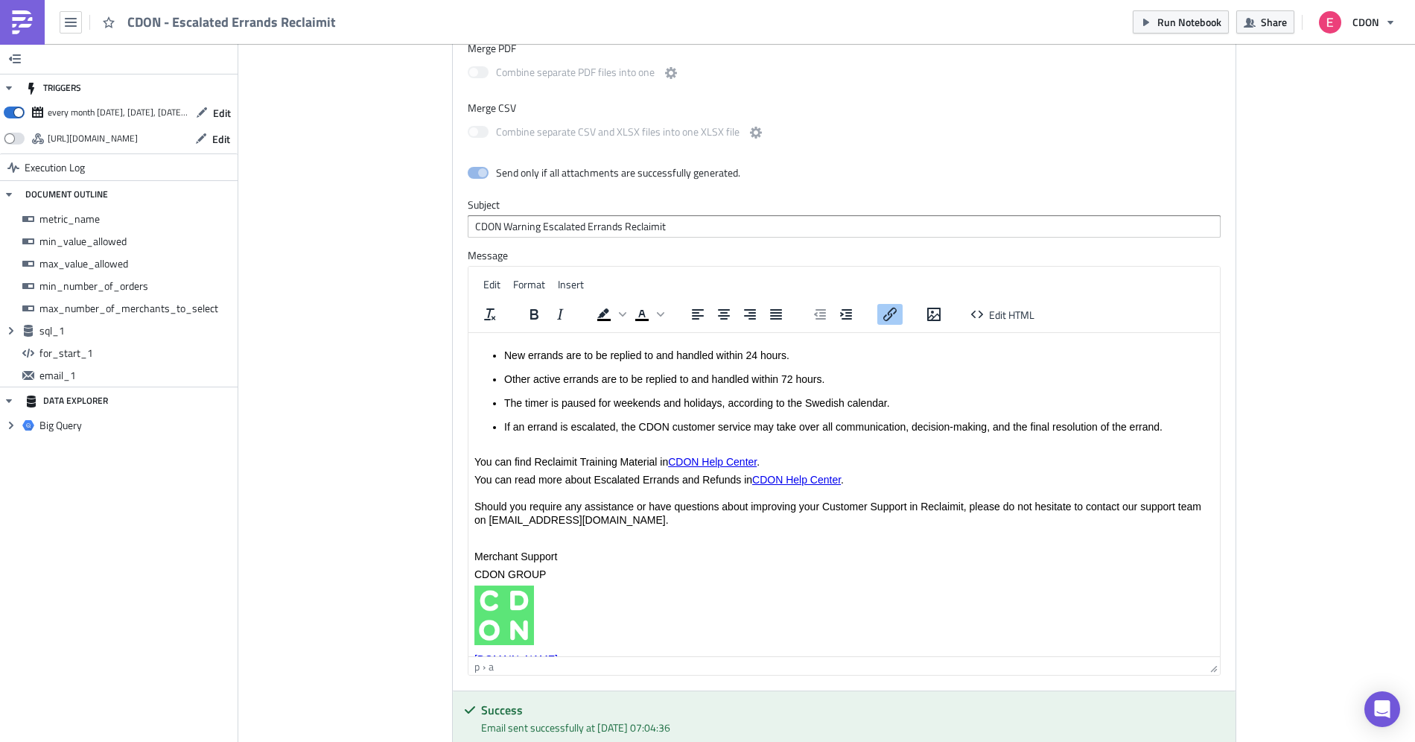
click at [700, 459] on link "CDON Help Center" at bounding box center [712, 462] width 89 height 12
click at [729, 466] on link "CDON Help Center" at bounding box center [712, 462] width 89 height 12
click at [788, 483] on link "CDON Help Center" at bounding box center [796, 480] width 89 height 12
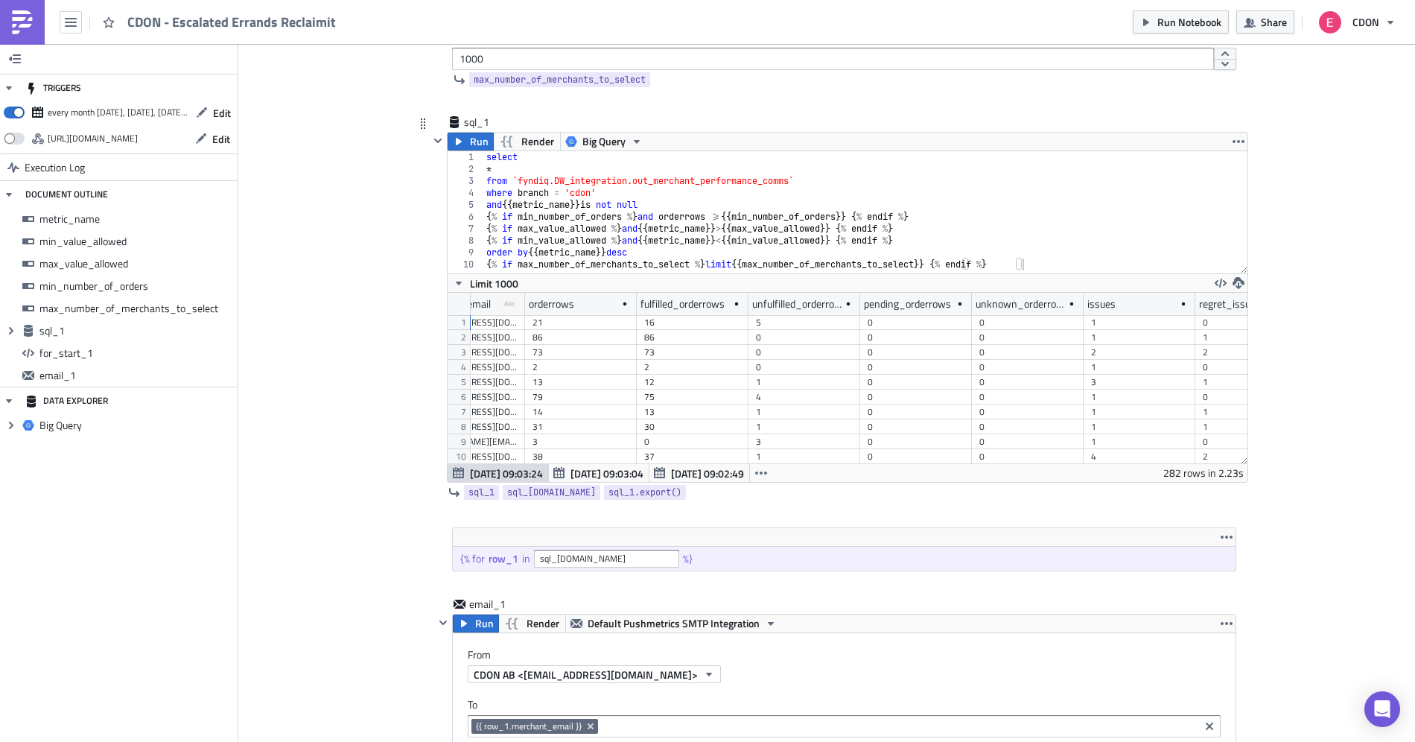
scroll to position [151, 712]
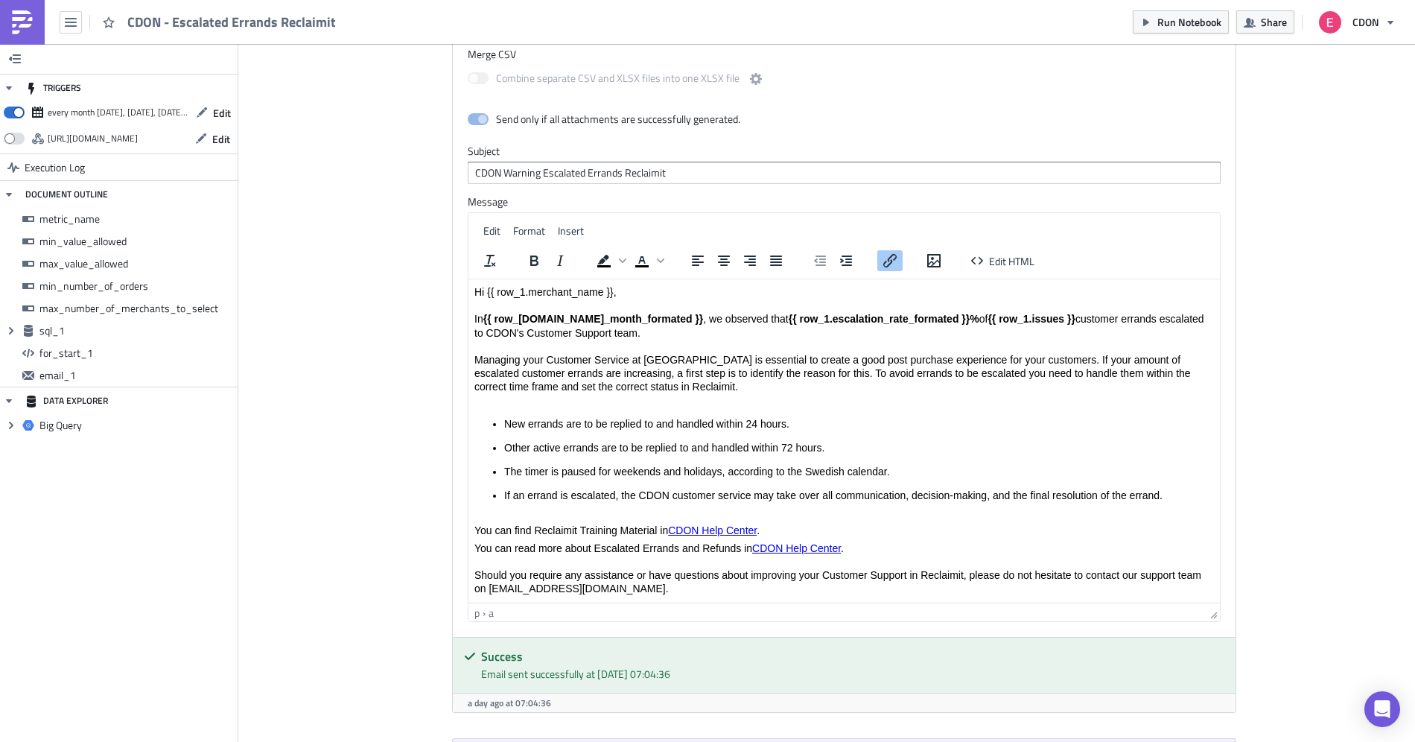
click at [712, 530] on link "CDON Help Center" at bounding box center [712, 530] width 89 height 12
click at [895, 255] on icon "Insert/edit link" at bounding box center [890, 261] width 18 height 18
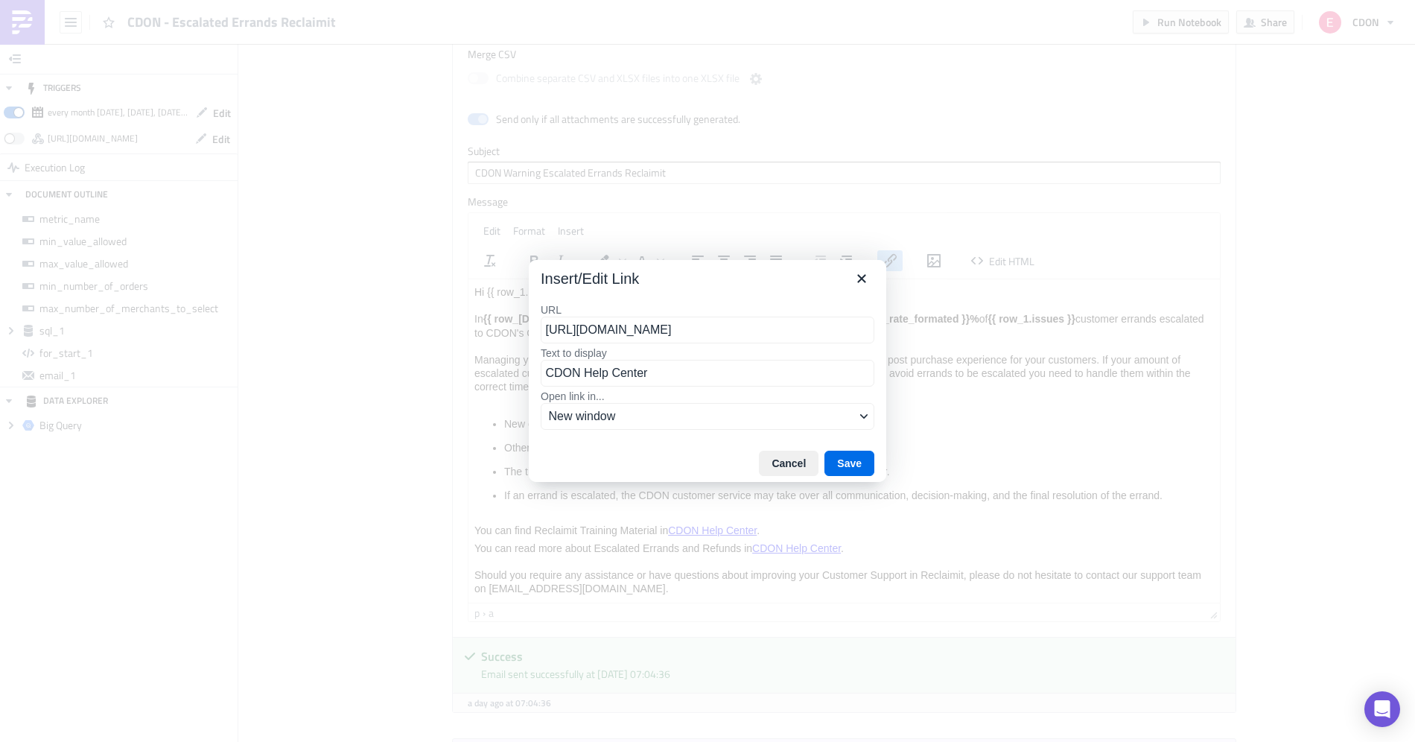
click at [667, 333] on input "https://support.cdon.com/hc/en-us/articles/36909966632724-Reclaimit-Training-Ma…" at bounding box center [708, 330] width 334 height 27
